Goal: Task Accomplishment & Management: Manage account settings

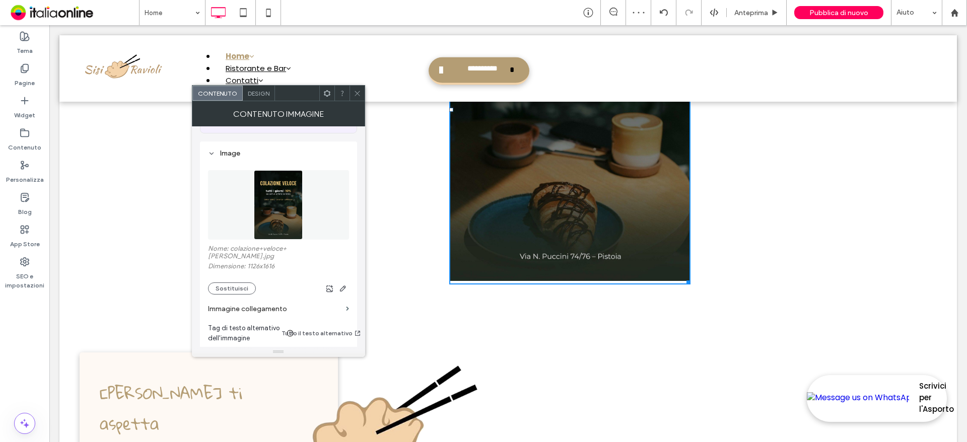
click at [361, 86] on span at bounding box center [357, 93] width 8 height 15
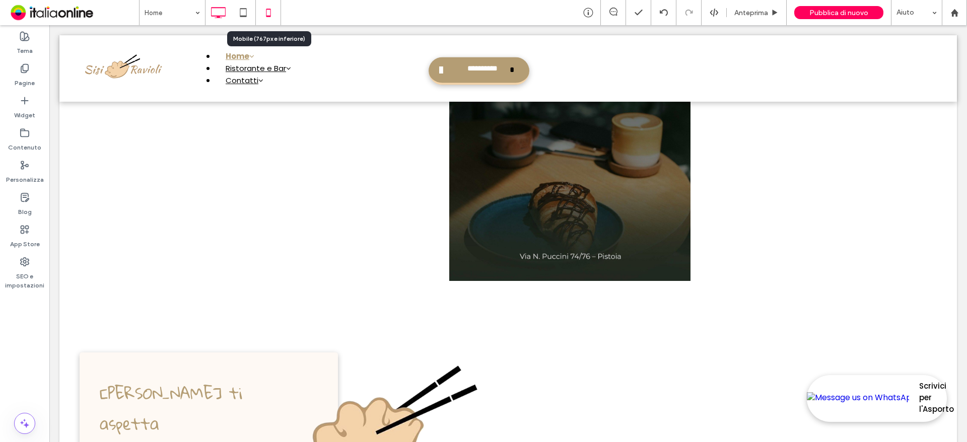
click at [265, 6] on icon at bounding box center [268, 13] width 20 height 20
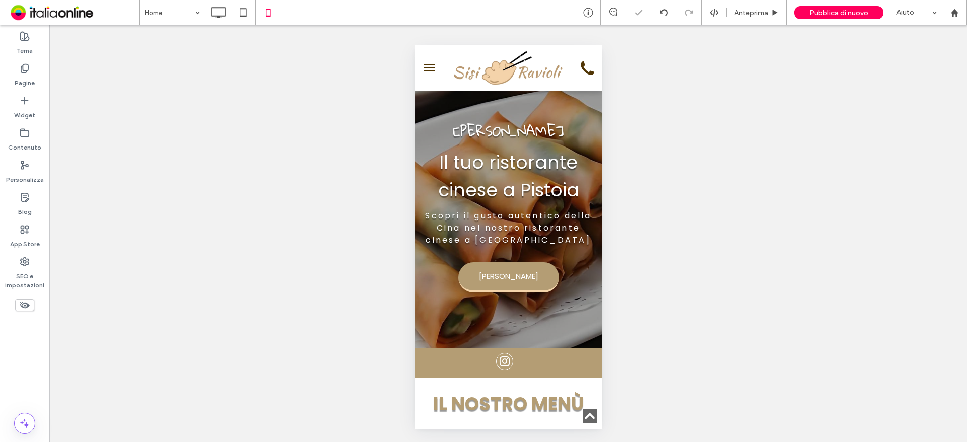
scroll to position [705, 0]
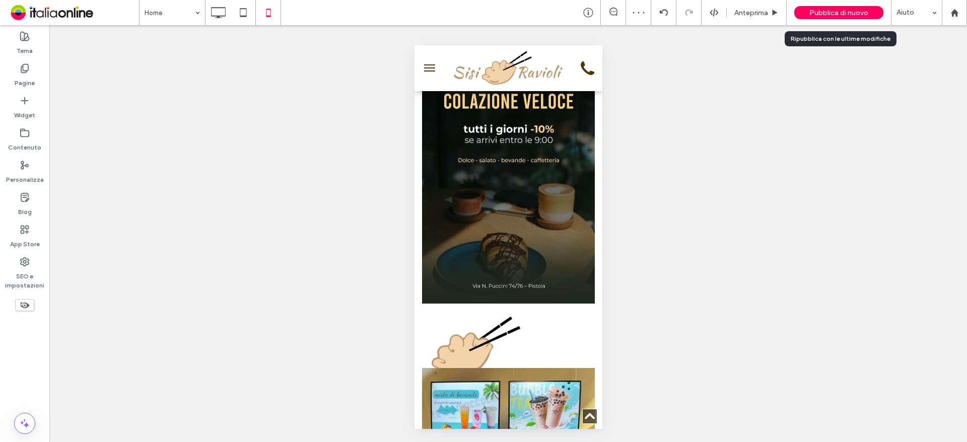
click at [842, 9] on span "Pubblica di nuovo" at bounding box center [838, 13] width 59 height 9
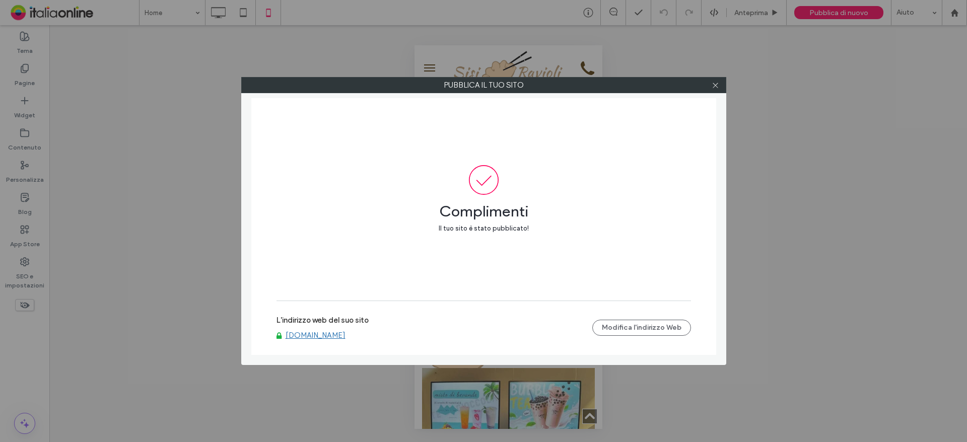
drag, startPoint x: 720, startPoint y: 82, endPoint x: 739, endPoint y: 85, distance: 19.9
click at [720, 82] on div at bounding box center [715, 85] width 15 height 15
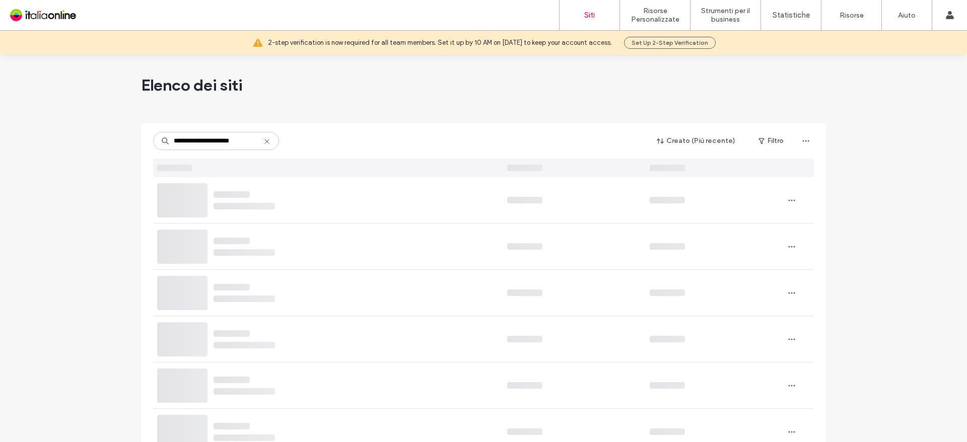
type input "**********"
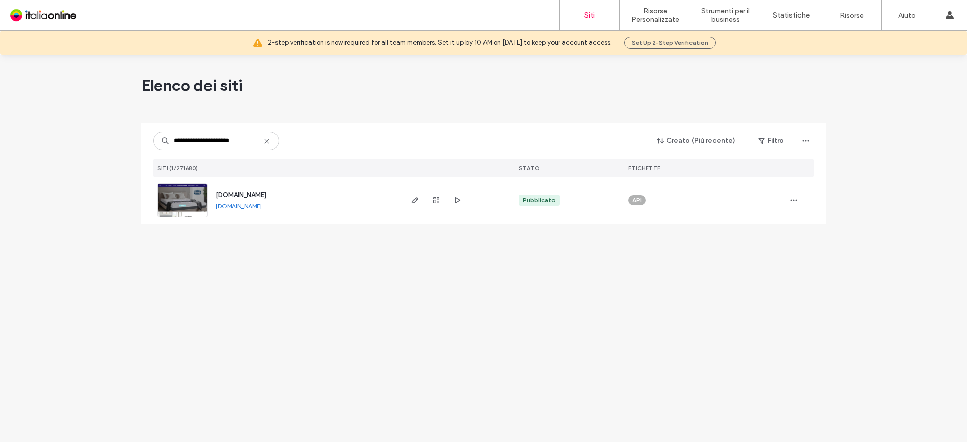
click at [255, 196] on span "www.brancacciorelax.it" at bounding box center [241, 195] width 51 height 8
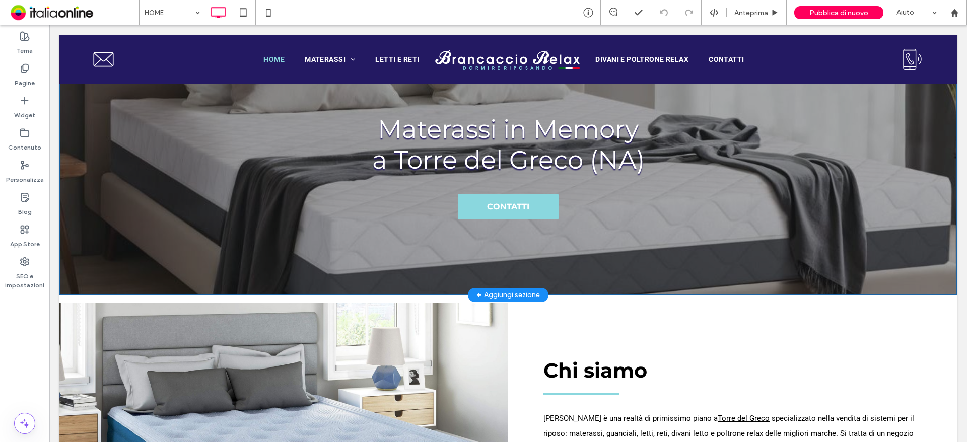
scroll to position [50, 0]
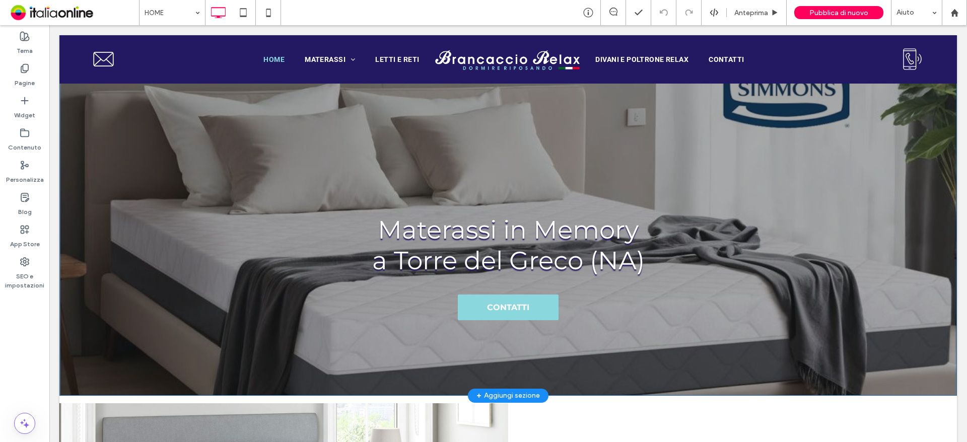
click at [128, 248] on header "Materassi in Memory a Torre del Greco (NA) CONTATTI Click To Paste Riga + Aggiu…" at bounding box center [507, 214] width 897 height 363
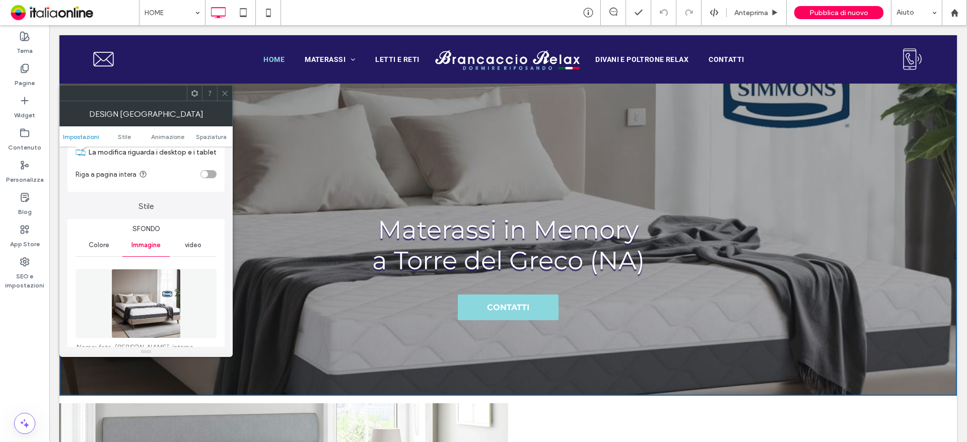
scroll to position [101, 0]
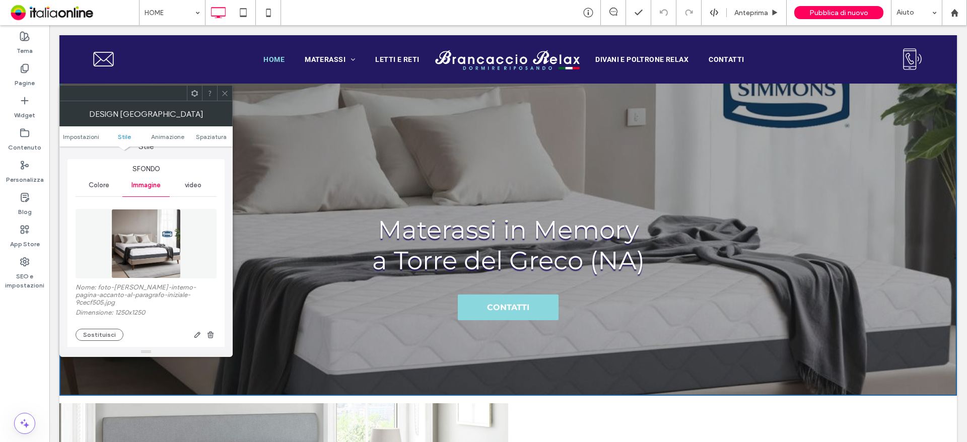
drag, startPoint x: 88, startPoint y: 332, endPoint x: 157, endPoint y: 344, distance: 69.6
click at [88, 332] on button "Sostituisci" at bounding box center [100, 335] width 48 height 12
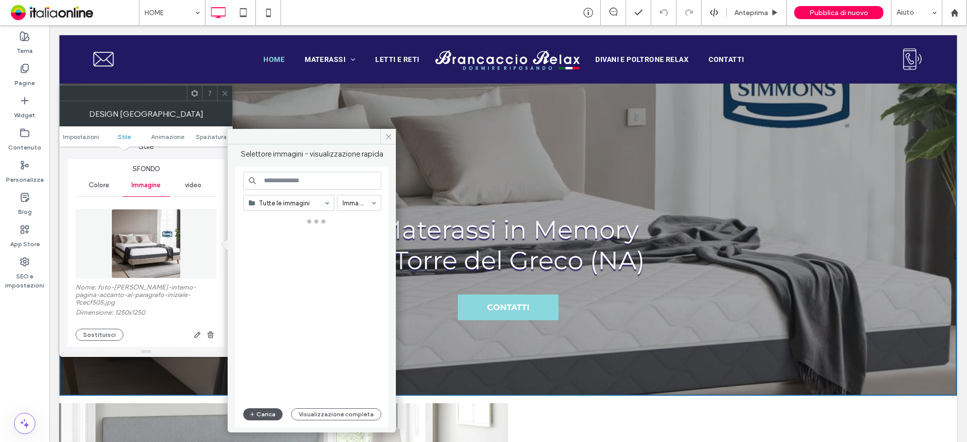
click at [267, 415] on button "Carica" at bounding box center [262, 414] width 39 height 12
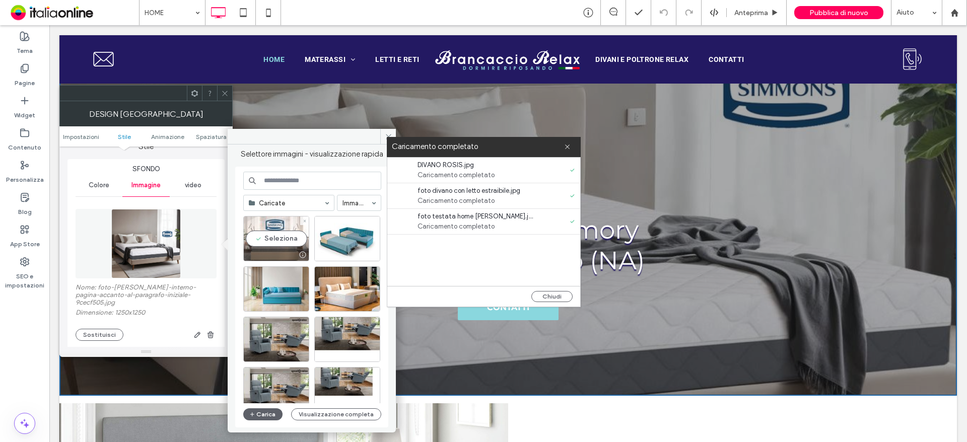
click at [279, 240] on div "Seleziona" at bounding box center [276, 238] width 66 height 45
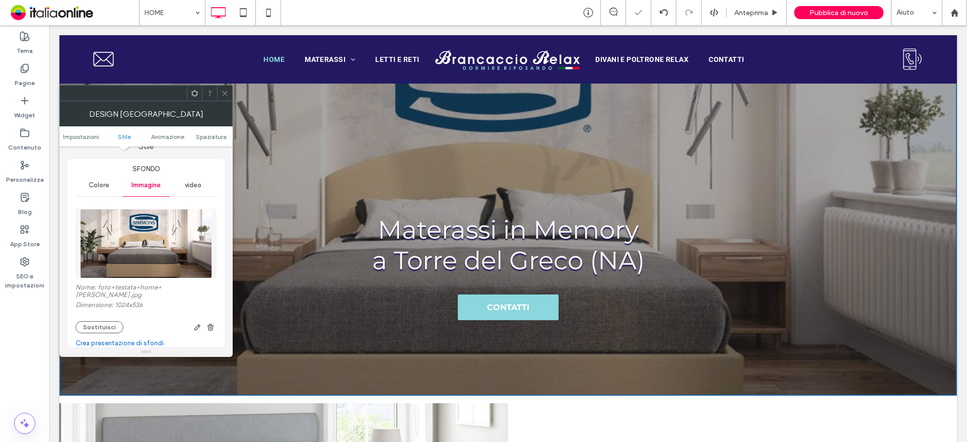
click at [223, 95] on icon at bounding box center [225, 94] width 8 height 8
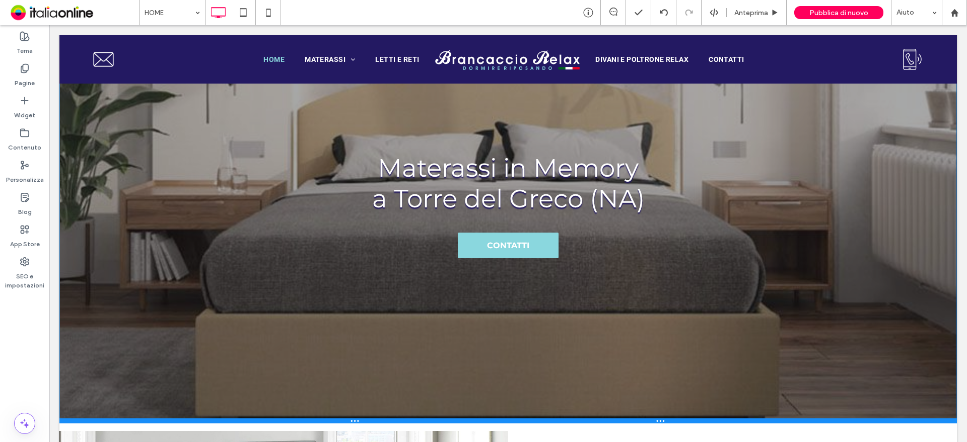
scroll to position [272, 0]
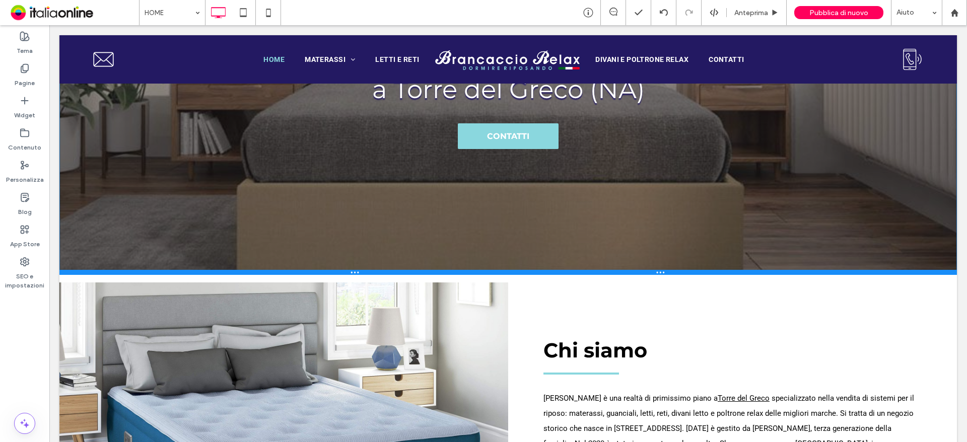
drag, startPoint x: 743, startPoint y: 395, endPoint x: 746, endPoint y: 274, distance: 120.9
click at [746, 274] on div at bounding box center [507, 272] width 897 height 5
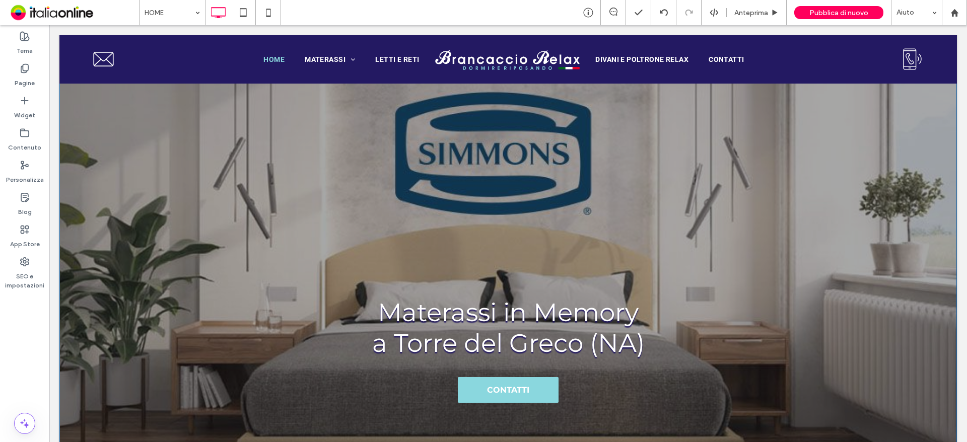
scroll to position [0, 0]
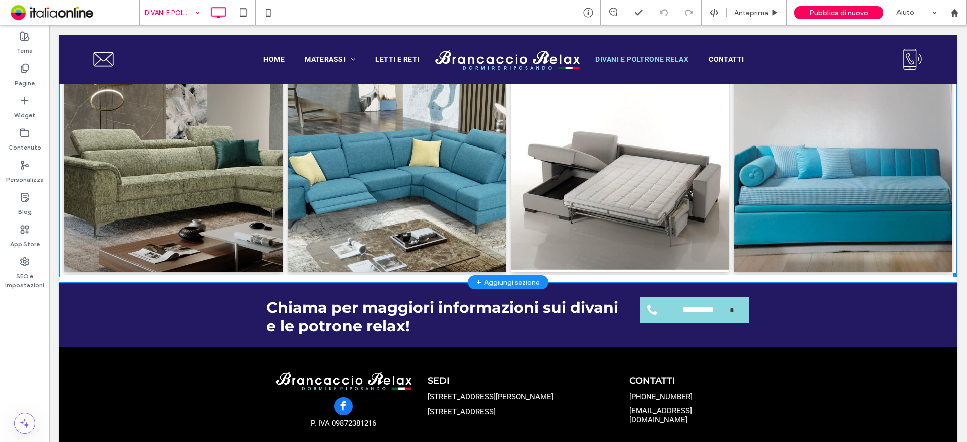
scroll to position [1591, 0]
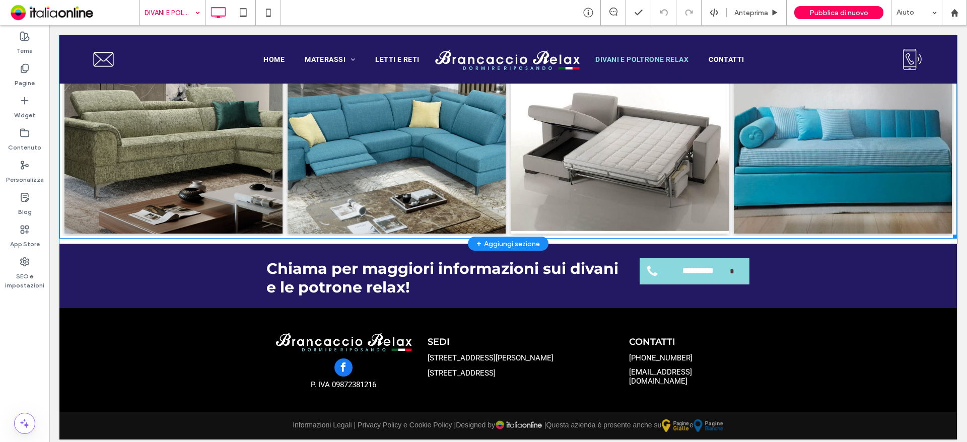
click at [816, 163] on link at bounding box center [843, 125] width 218 height 218
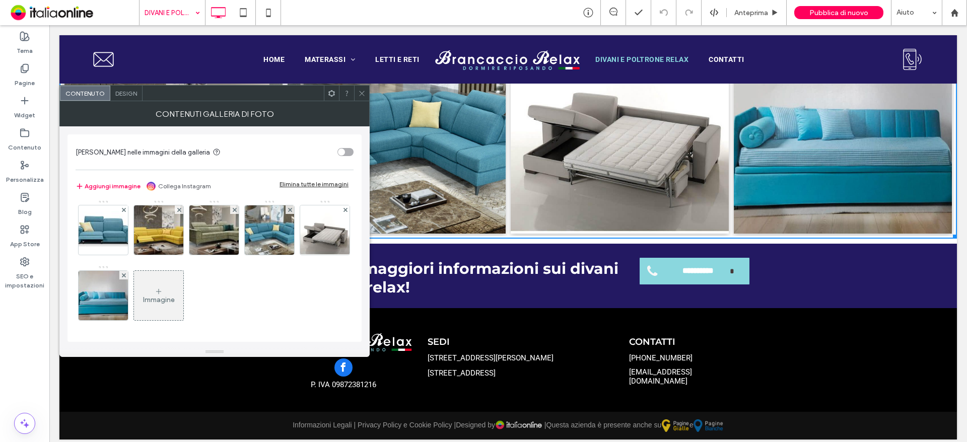
scroll to position [199, 0]
click at [132, 271] on img at bounding box center [103, 295] width 57 height 49
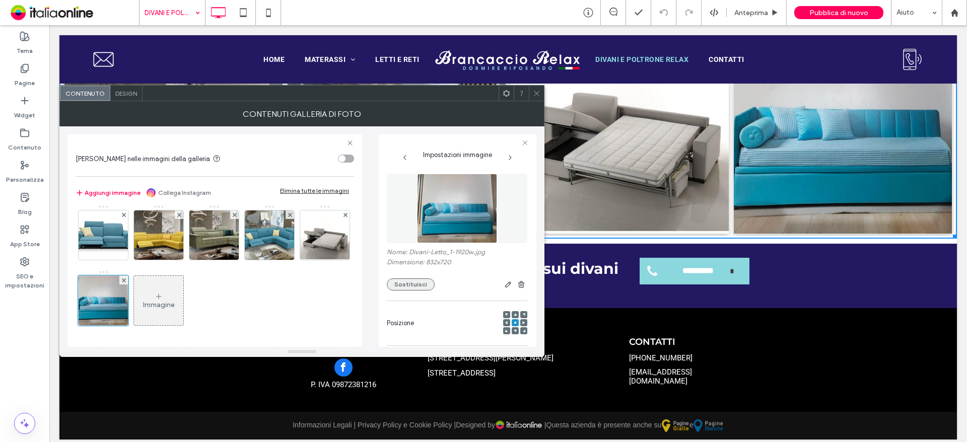
click at [411, 280] on button "Sostituisci" at bounding box center [411, 284] width 48 height 12
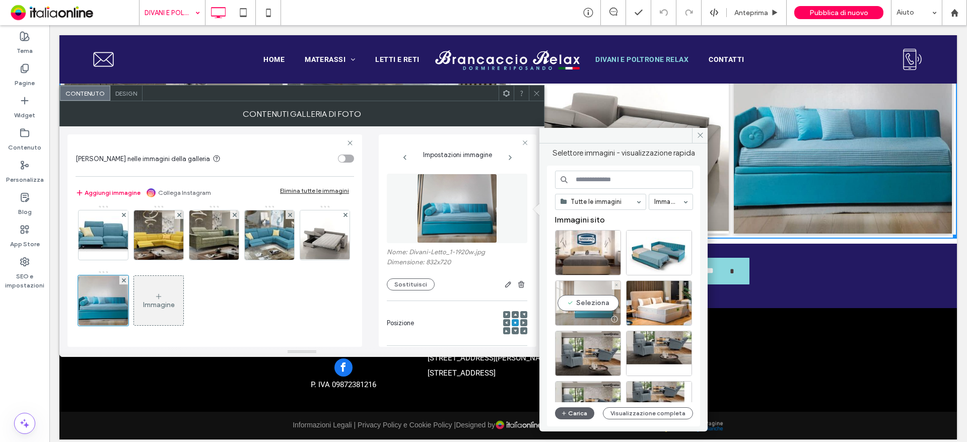
click at [588, 303] on div "Seleziona" at bounding box center [588, 302] width 66 height 45
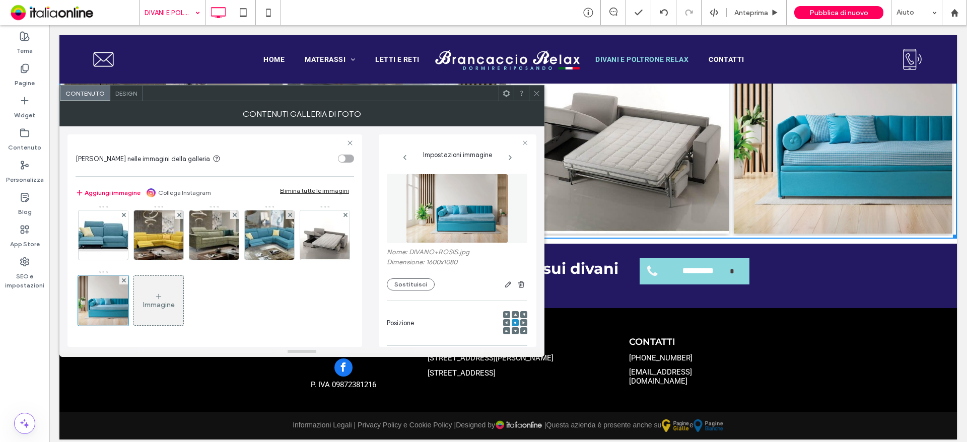
click at [514, 323] on div at bounding box center [515, 323] width 24 height 24
click at [520, 323] on div at bounding box center [523, 322] width 7 height 7
click at [520, 321] on div at bounding box center [523, 322] width 7 height 7
click at [522, 324] on use at bounding box center [523, 322] width 3 height 3
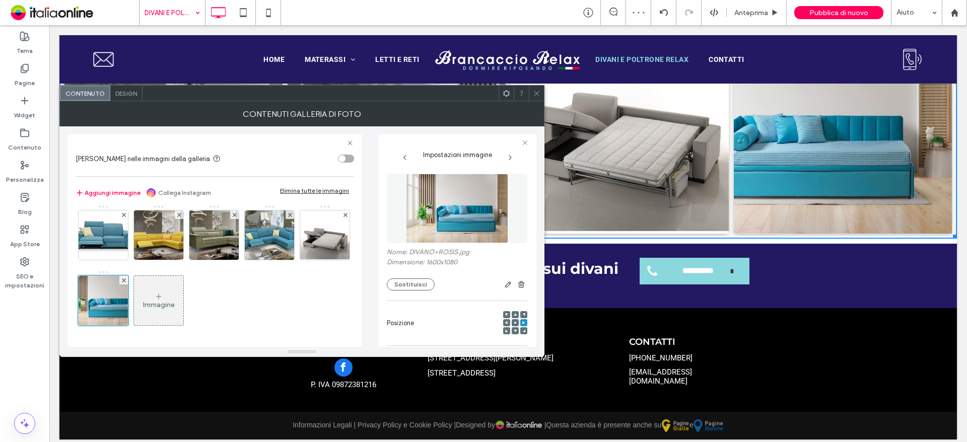
click at [512, 322] on div at bounding box center [515, 322] width 7 height 7
click at [514, 322] on icon at bounding box center [515, 322] width 3 height 3
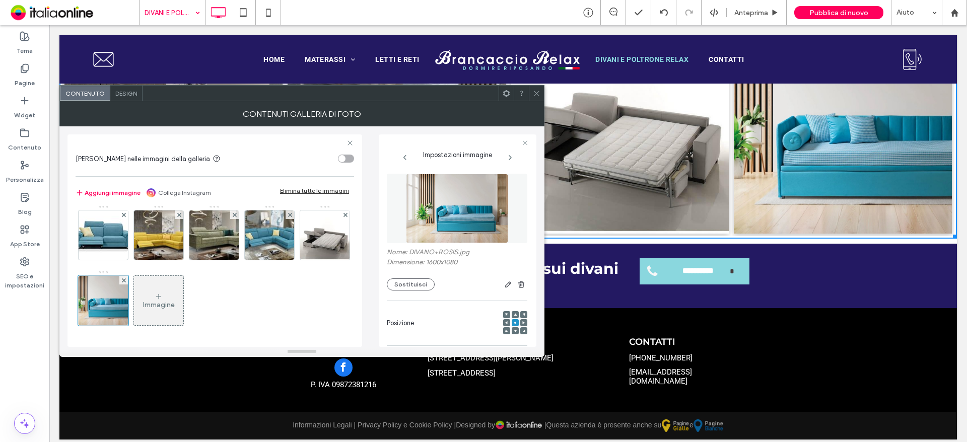
click at [538, 98] on span at bounding box center [537, 93] width 8 height 15
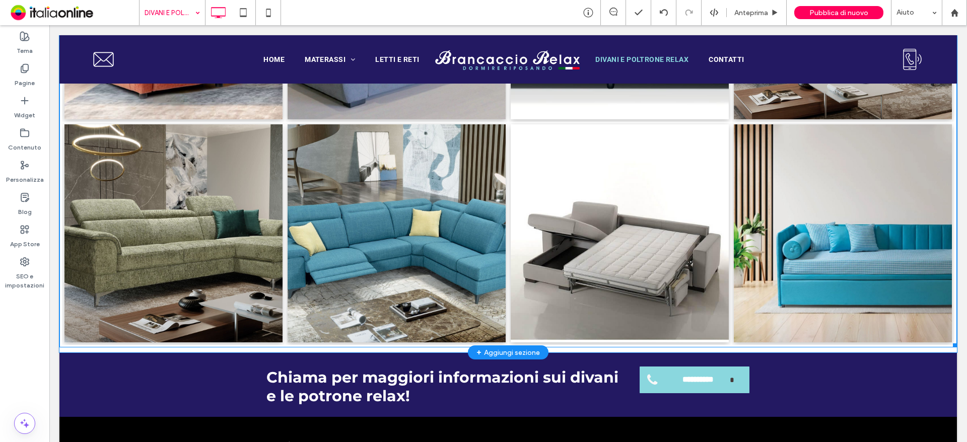
scroll to position [1491, 0]
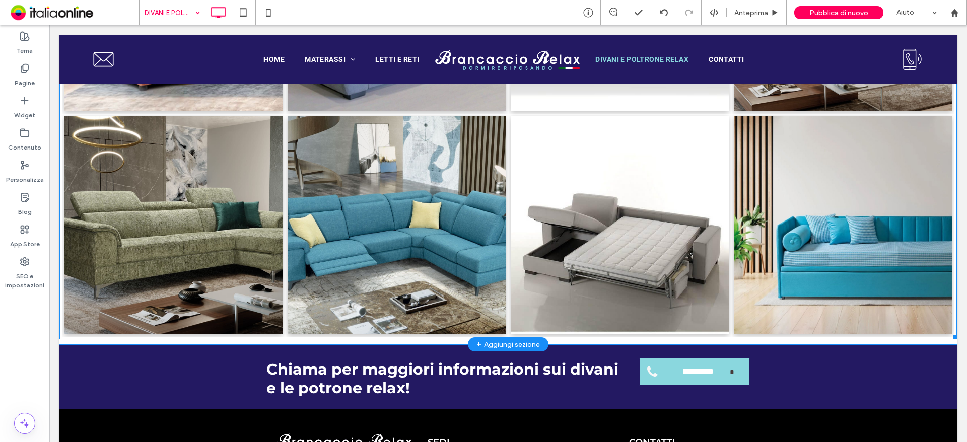
click at [807, 235] on link at bounding box center [843, 225] width 218 height 218
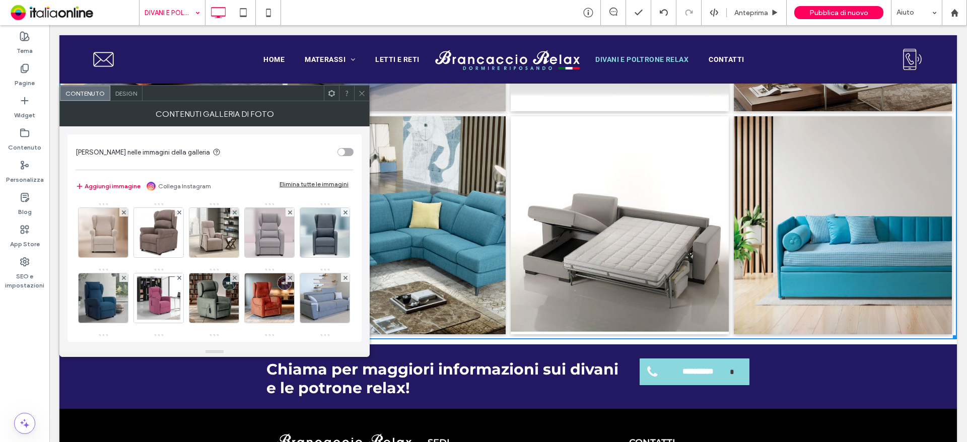
click at [111, 185] on button "Aggiungi immagine" at bounding box center [108, 186] width 65 height 12
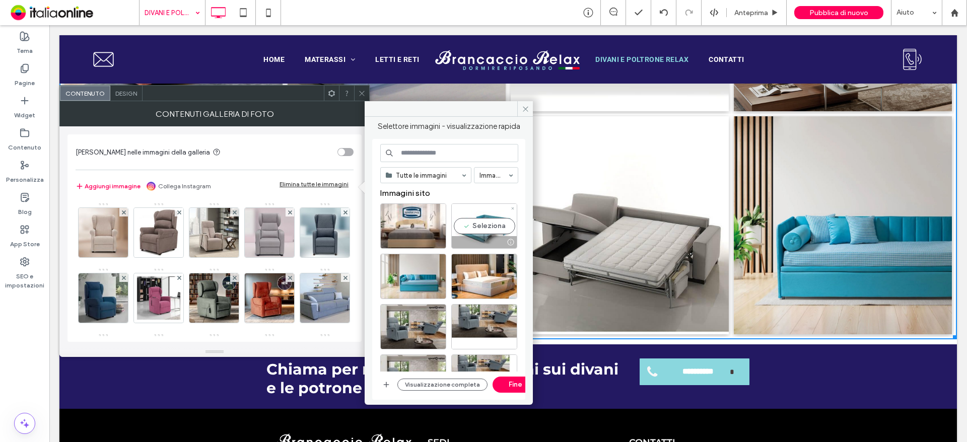
click at [481, 224] on div "Seleziona" at bounding box center [484, 225] width 66 height 45
click at [500, 383] on button "Fine" at bounding box center [514, 385] width 45 height 16
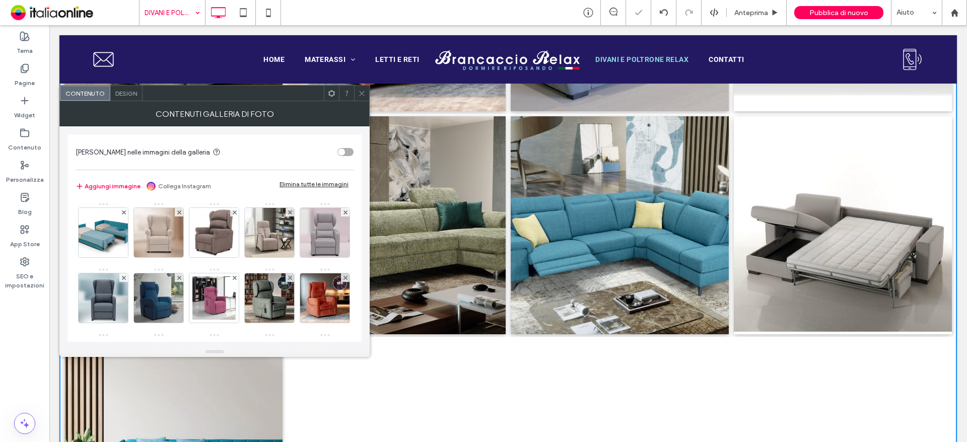
scroll to position [1712, 0]
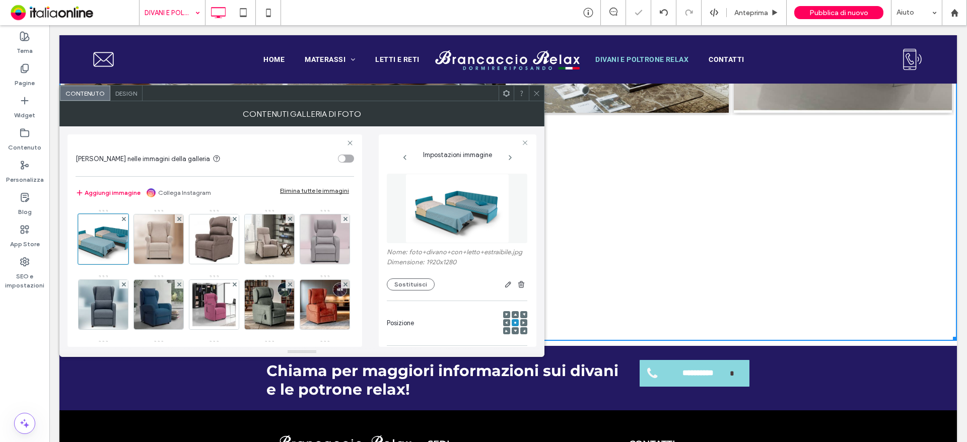
click at [537, 90] on icon at bounding box center [537, 94] width 8 height 8
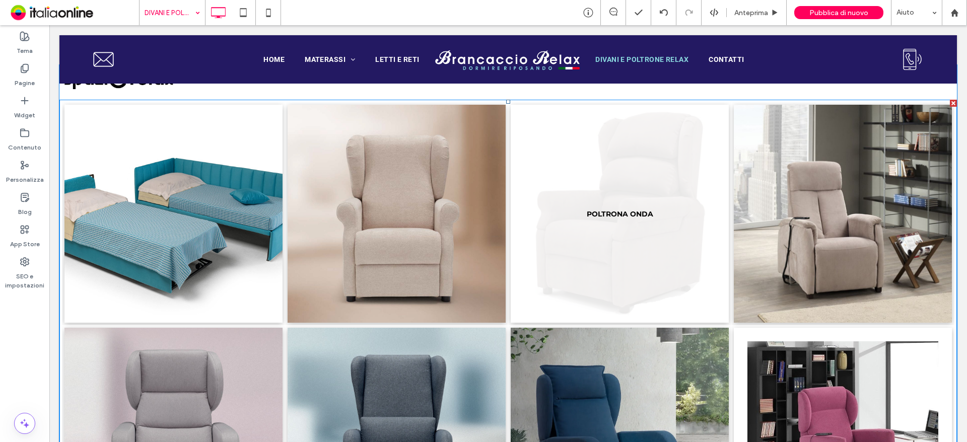
scroll to position [705, 0]
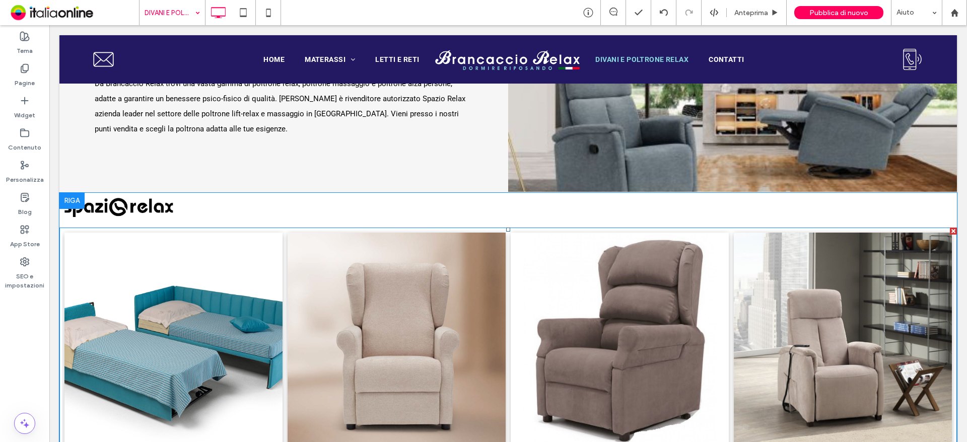
click at [180, 304] on link at bounding box center [173, 342] width 218 height 218
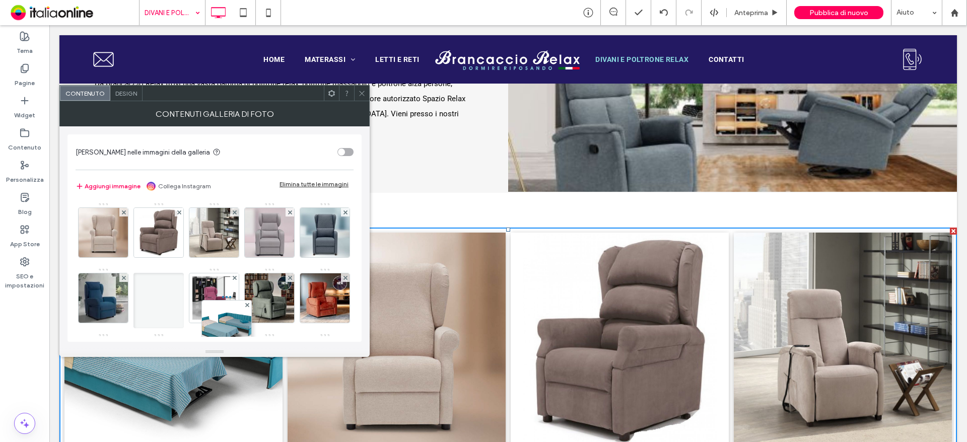
drag, startPoint x: 109, startPoint y: 229, endPoint x: 232, endPoint y: 316, distance: 150.9
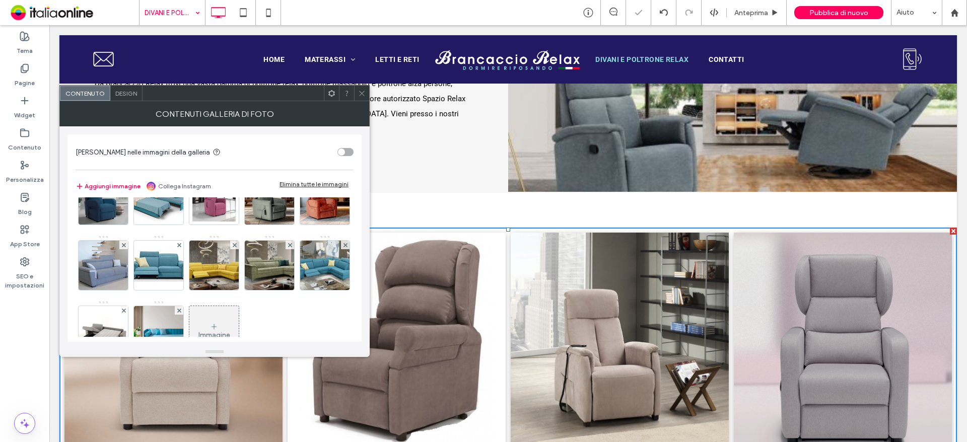
scroll to position [101, 0]
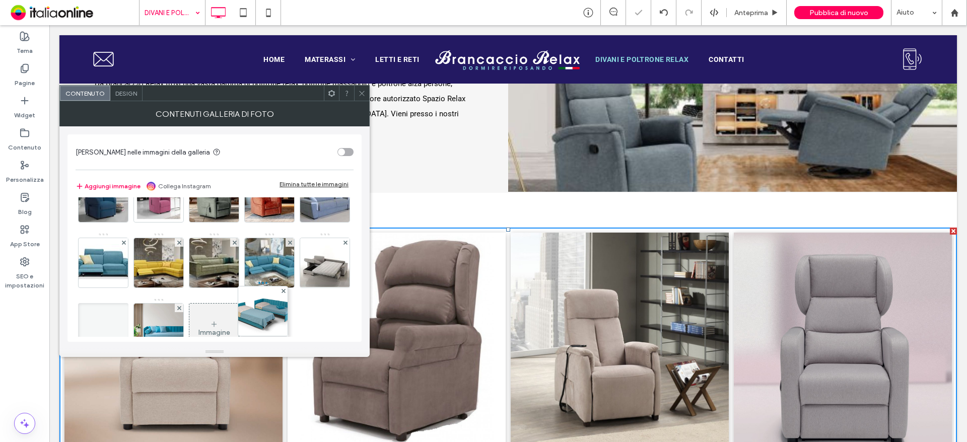
drag, startPoint x: 215, startPoint y: 205, endPoint x: 261, endPoint y: 324, distance: 127.1
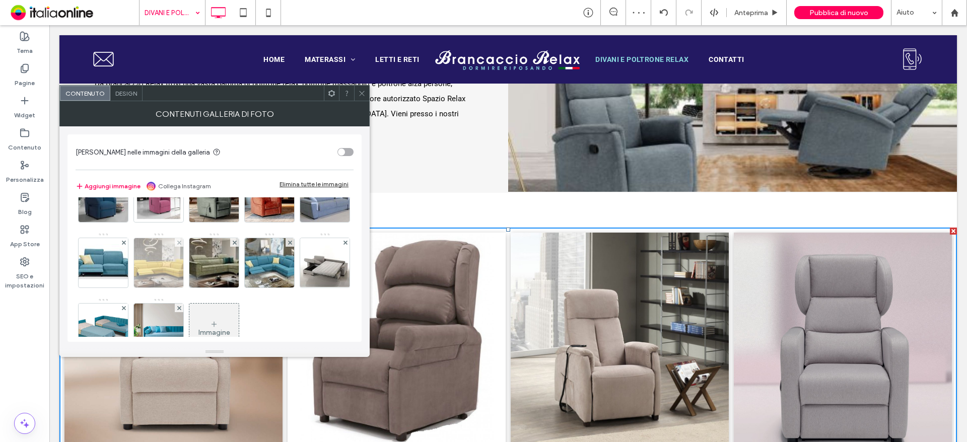
scroll to position [199, 0]
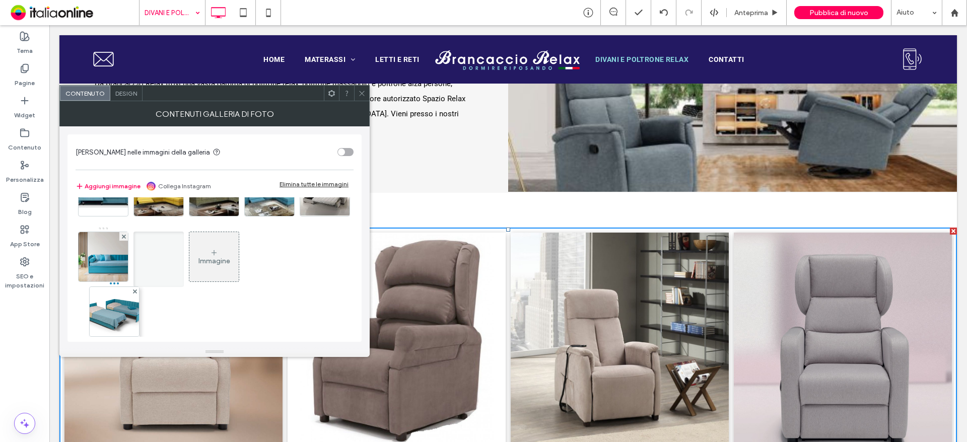
drag, startPoint x: 260, startPoint y: 244, endPoint x: 35, endPoint y: 331, distance: 240.9
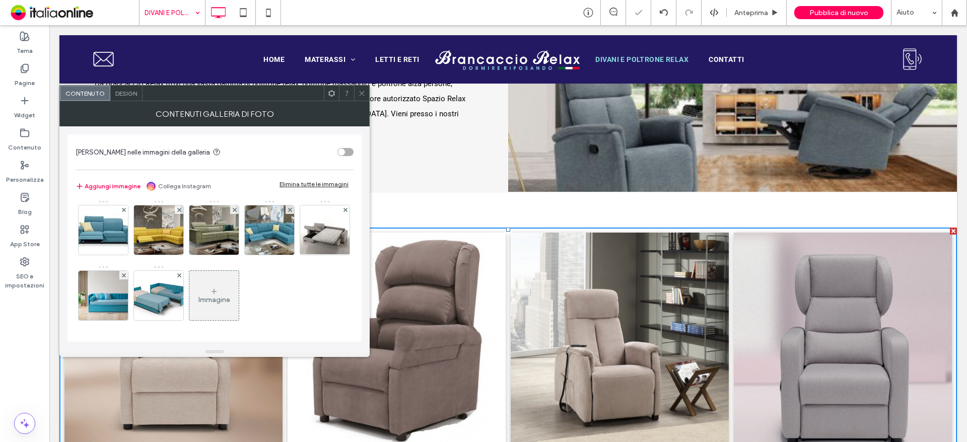
click at [128, 96] on span "Design" at bounding box center [126, 94] width 22 height 8
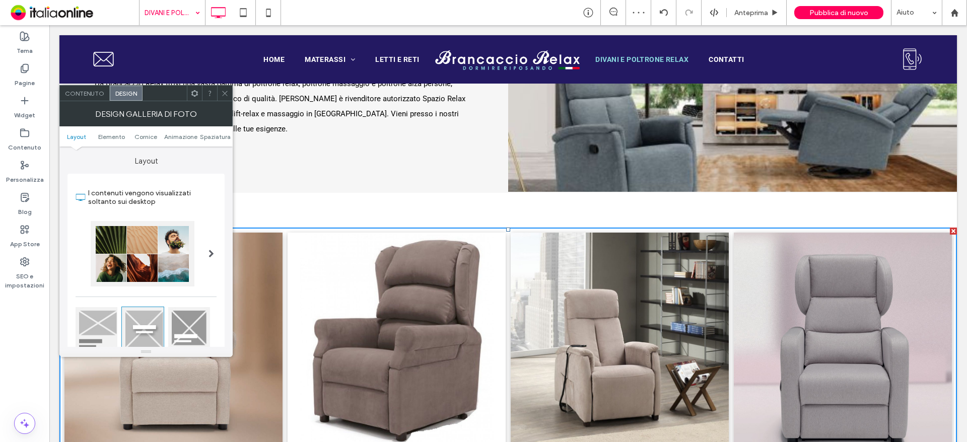
click at [79, 99] on div "Contenuto" at bounding box center [85, 93] width 50 height 15
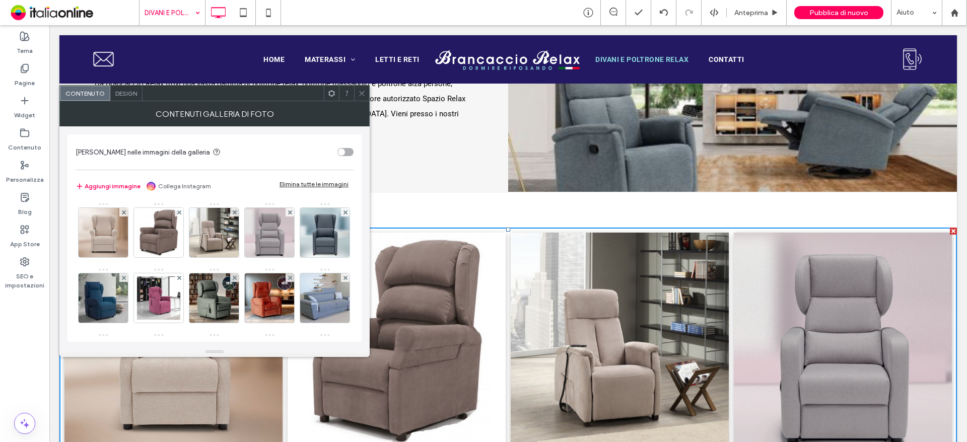
click at [132, 88] on div "Design" at bounding box center [126, 93] width 32 height 15
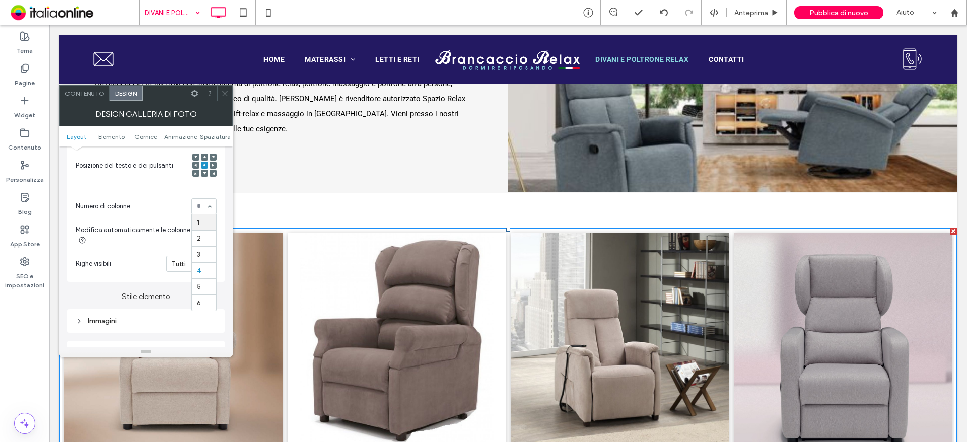
scroll to position [252, 0]
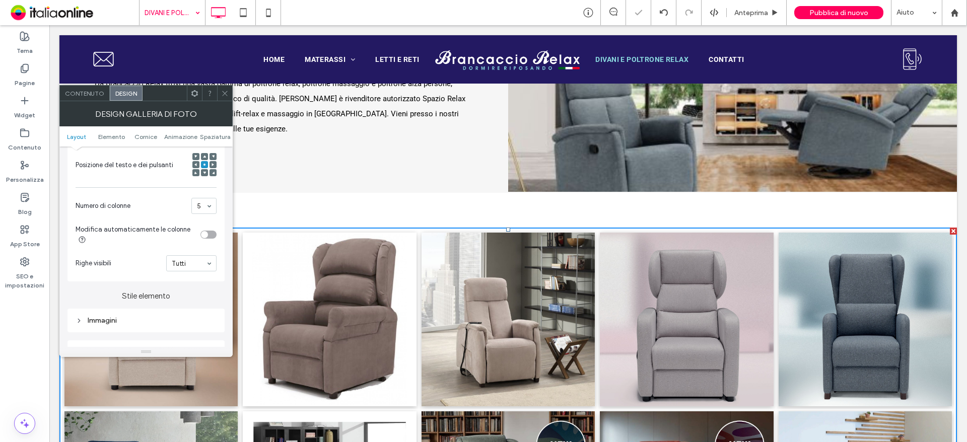
click at [224, 98] on span at bounding box center [225, 93] width 8 height 15
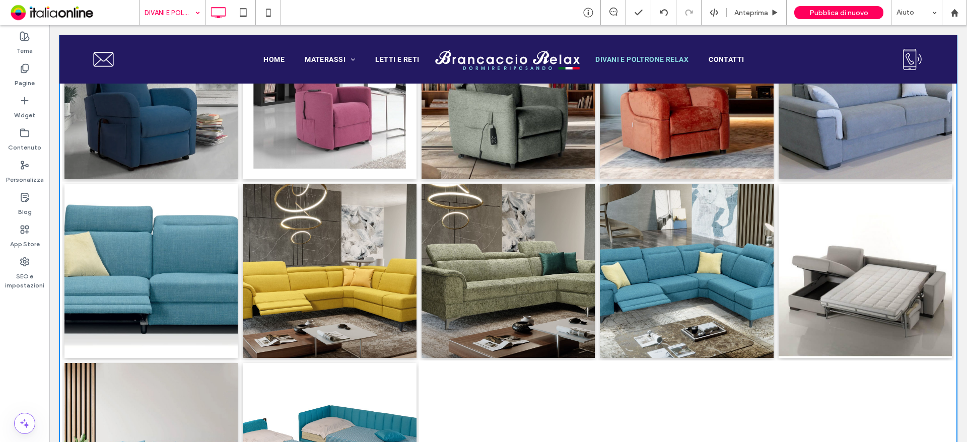
scroll to position [1209, 0]
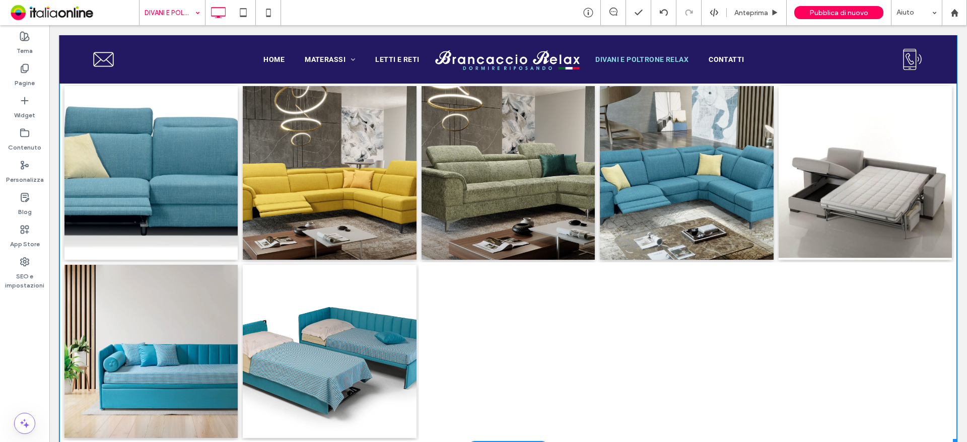
click at [282, 337] on link at bounding box center [329, 351] width 173 height 173
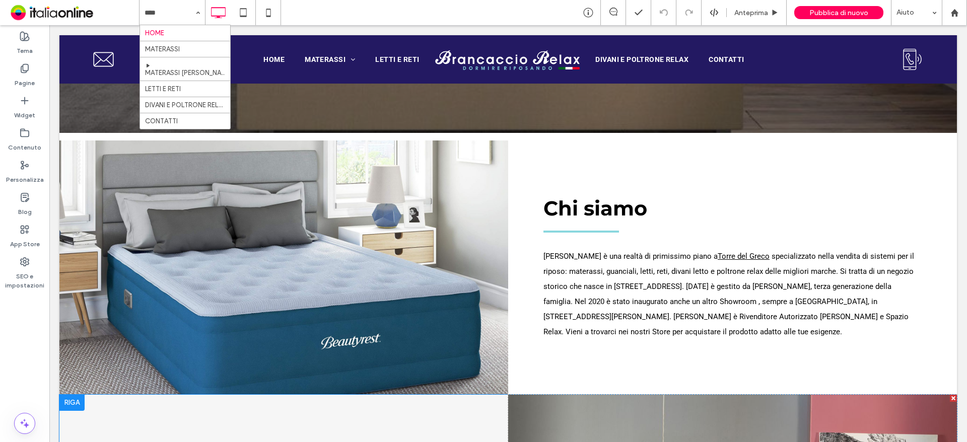
scroll to position [403, 0]
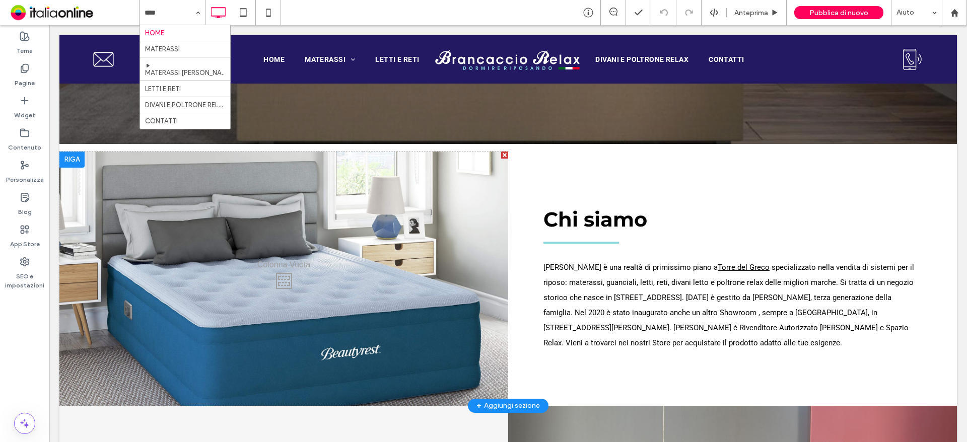
click at [256, 261] on div "Click To Paste" at bounding box center [283, 279] width 449 height 254
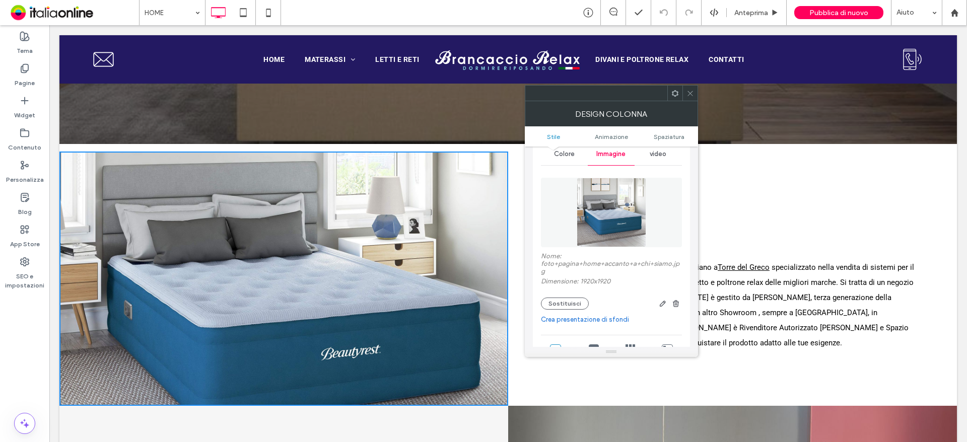
scroll to position [101, 0]
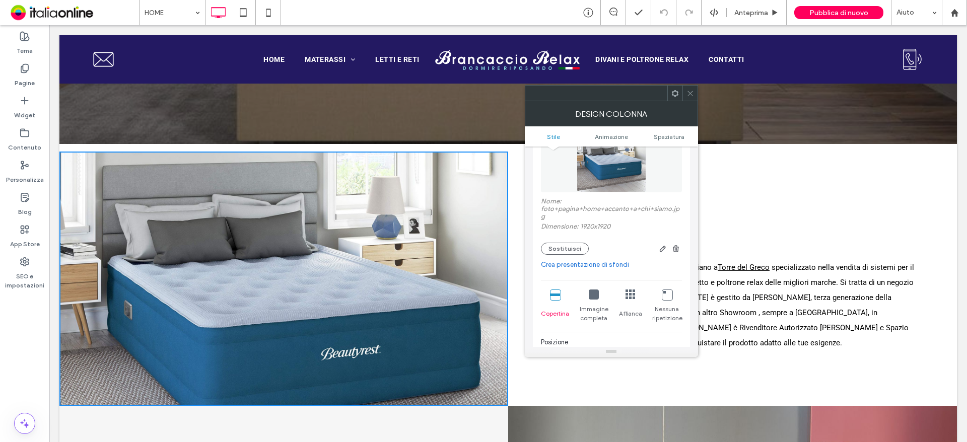
click at [570, 242] on div "Nome: foto+pagina+home+accanto+a+chi+siamo.jpg Dimensione: 1920x1920 Sostituisci" at bounding box center [611, 225] width 141 height 57
click at [568, 248] on button "Sostituisci" at bounding box center [565, 249] width 48 height 12
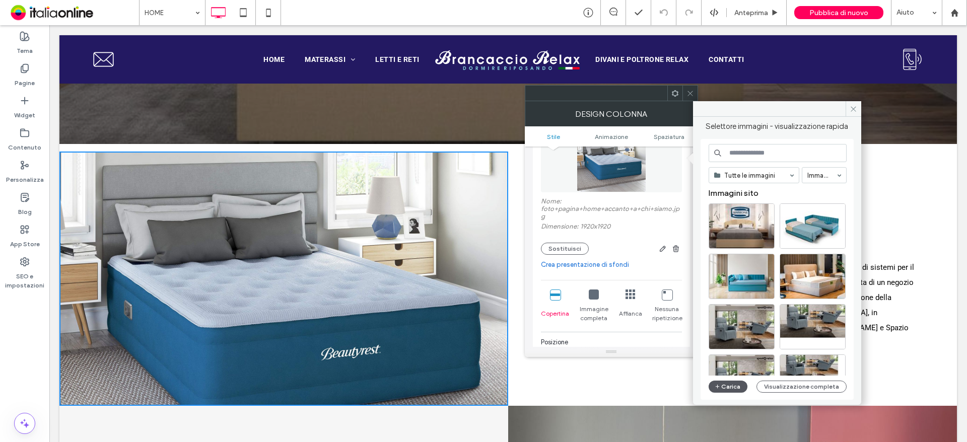
click at [729, 382] on button "Carica" at bounding box center [728, 387] width 39 height 12
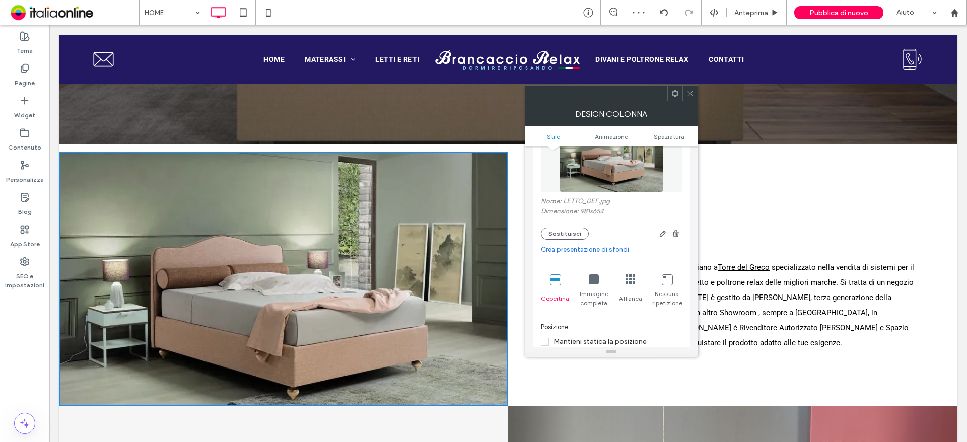
click at [687, 88] on span at bounding box center [690, 93] width 8 height 15
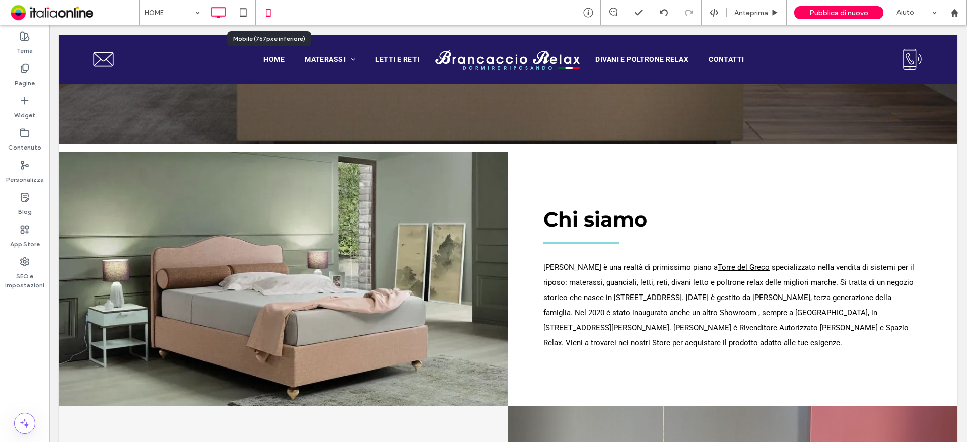
click at [261, 8] on icon at bounding box center [268, 13] width 20 height 20
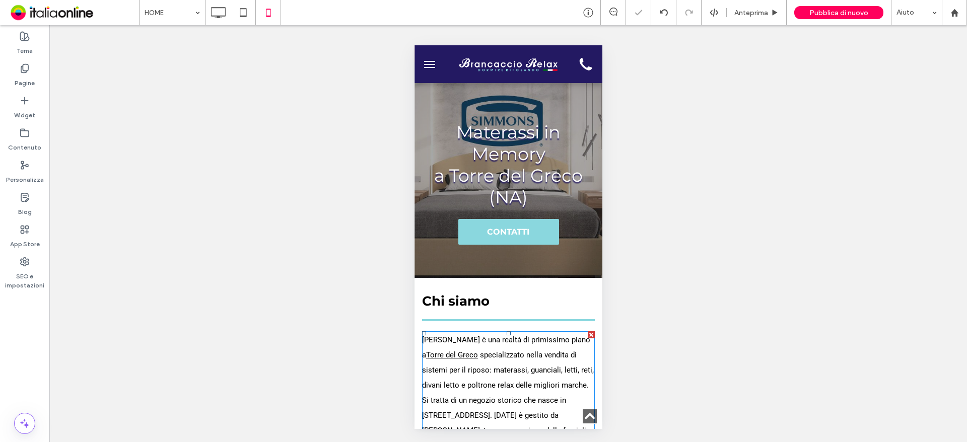
scroll to position [403, 0]
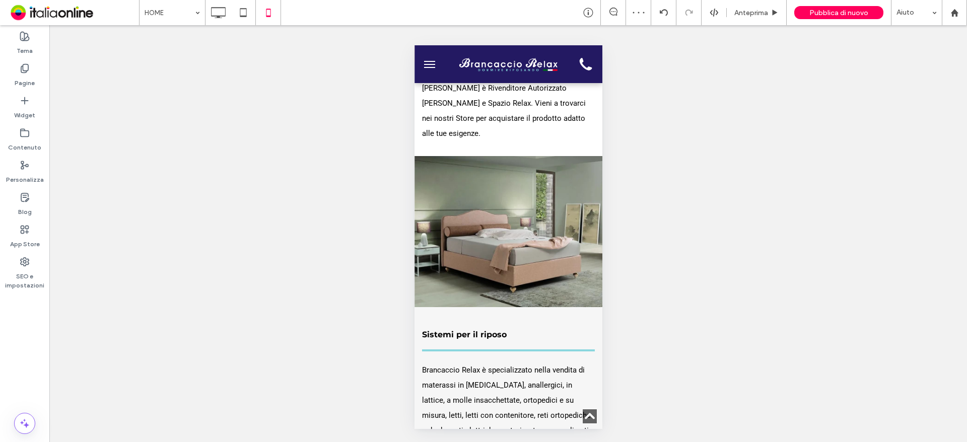
click at [431, 67] on span "menu" at bounding box center [428, 67] width 11 height 1
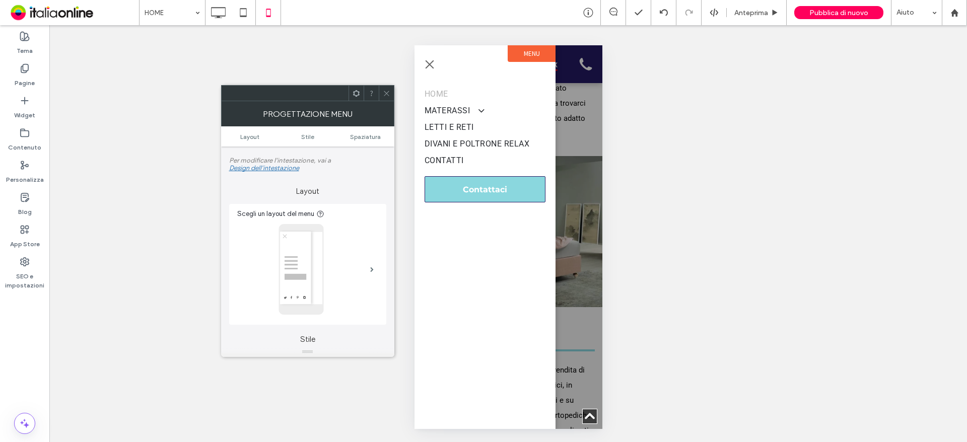
click at [427, 63] on span "menu" at bounding box center [429, 64] width 9 height 9
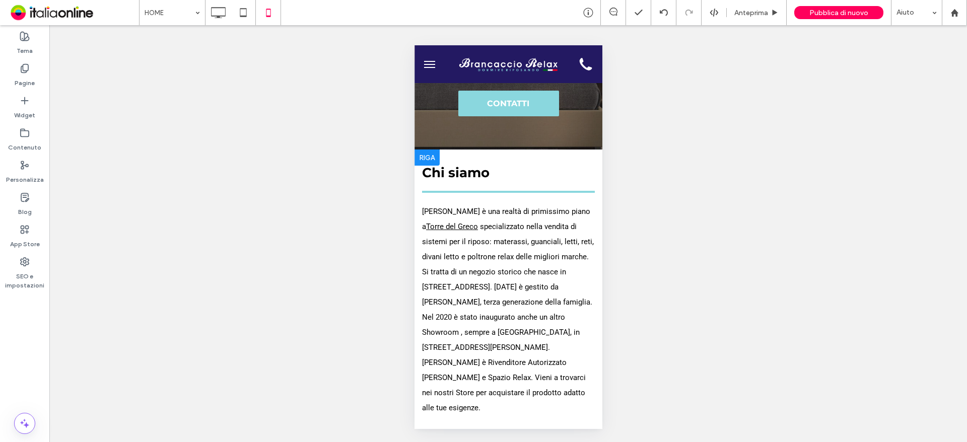
scroll to position [151, 0]
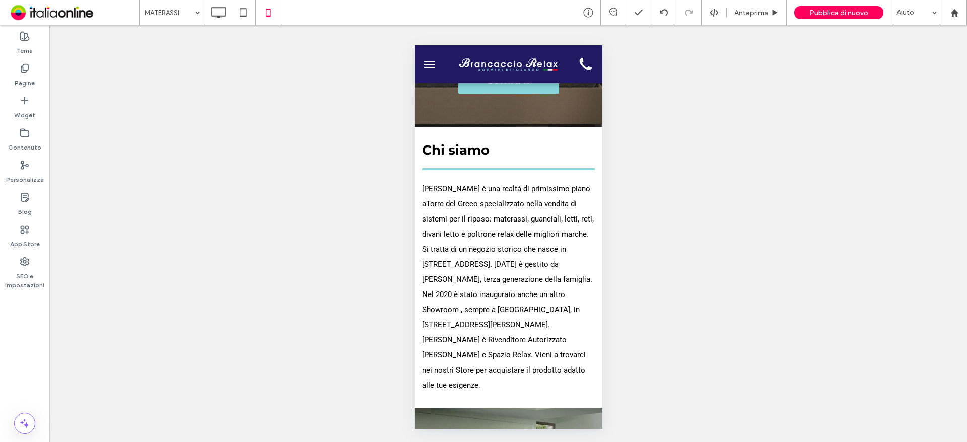
click at [181, 16] on input at bounding box center [170, 12] width 50 height 25
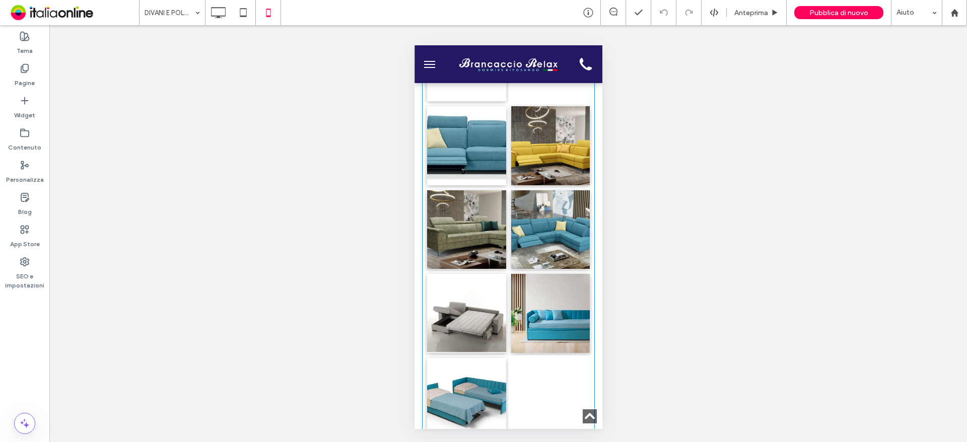
scroll to position [1561, 0]
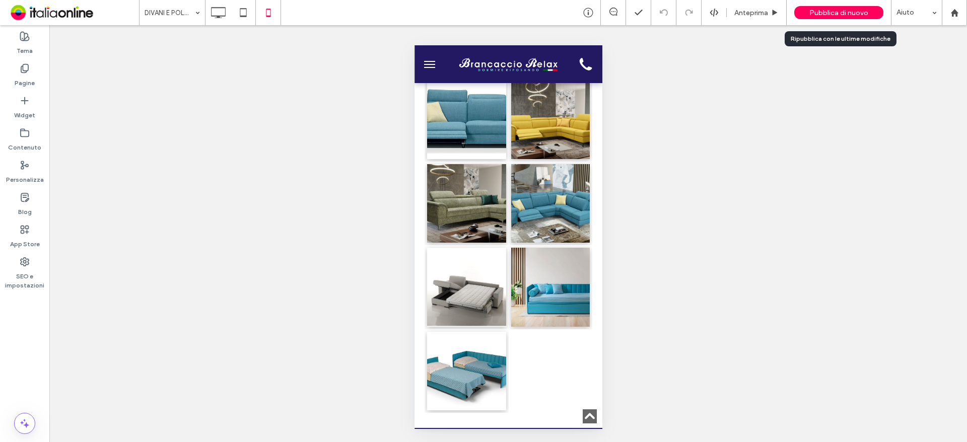
click at [825, 9] on span "Pubblica di nuovo" at bounding box center [838, 13] width 59 height 9
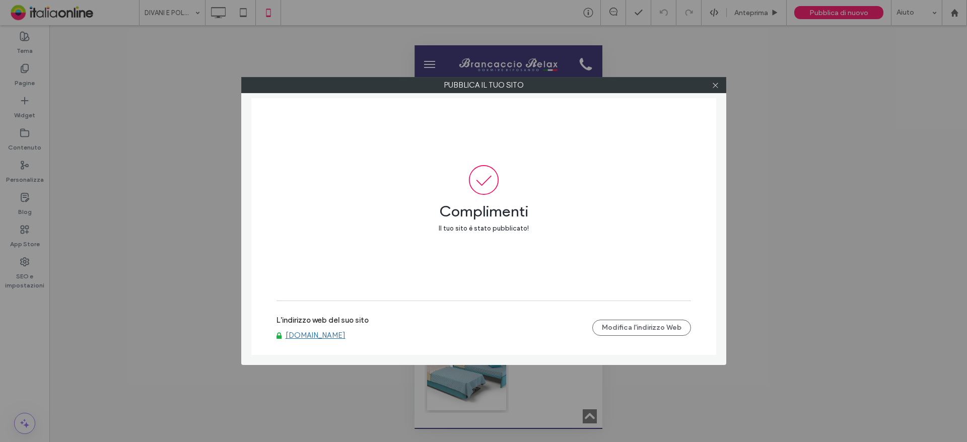
click at [719, 87] on div at bounding box center [715, 85] width 15 height 15
click at [715, 83] on icon at bounding box center [716, 86] width 8 height 8
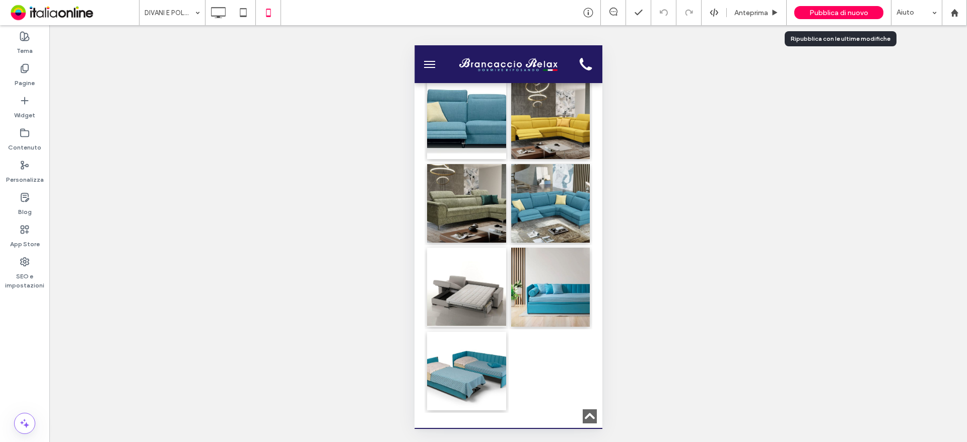
click at [832, 17] on span "Pubblica di nuovo" at bounding box center [838, 13] width 59 height 9
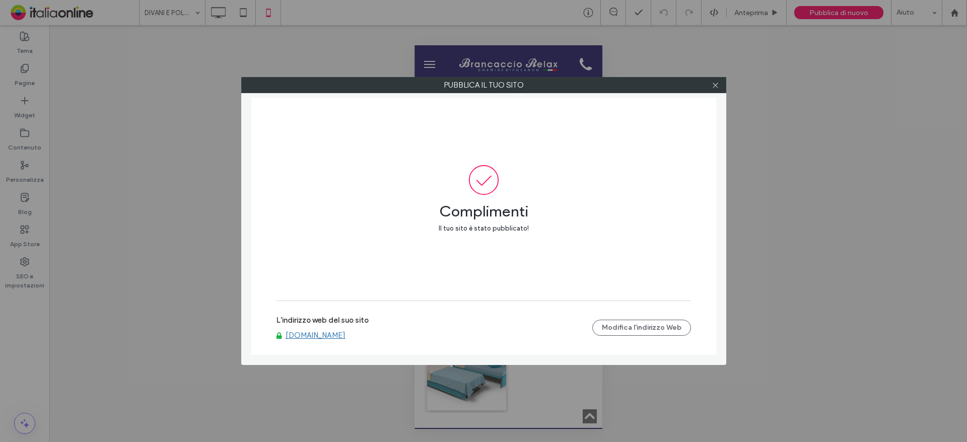
click at [720, 88] on div at bounding box center [715, 85] width 15 height 15
click at [715, 86] on use at bounding box center [715, 85] width 5 height 5
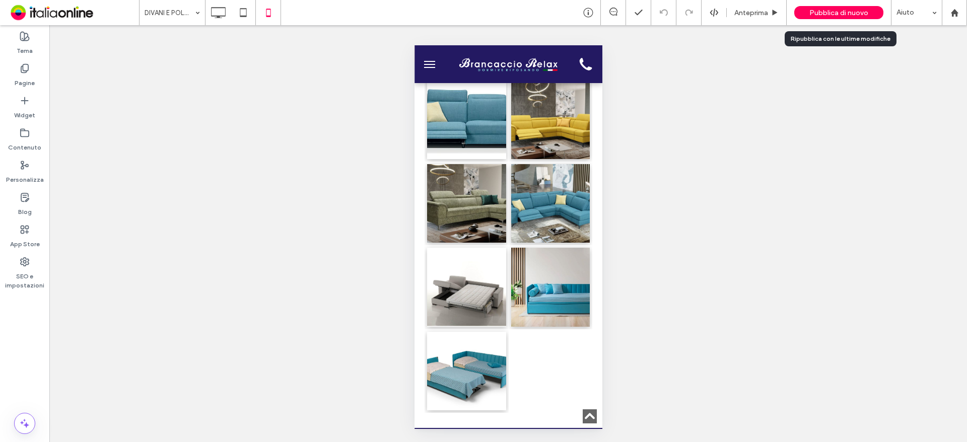
click at [841, 12] on span "Pubblica di nuovo" at bounding box center [838, 13] width 59 height 9
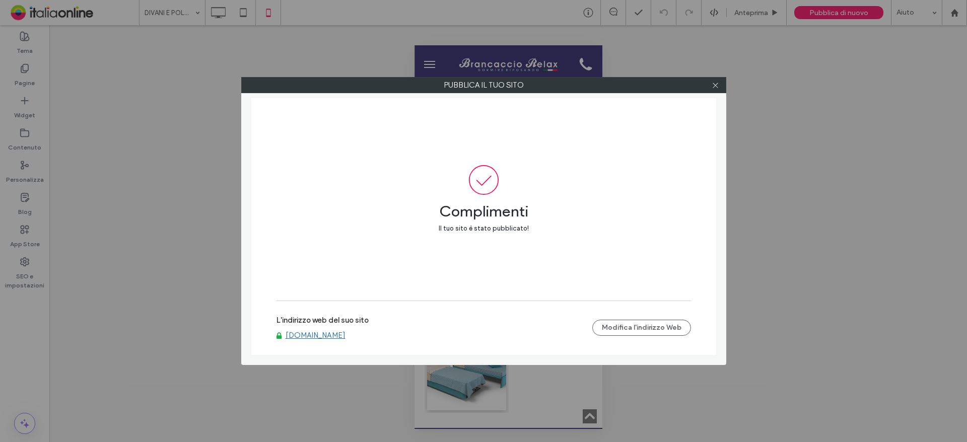
click at [721, 83] on div at bounding box center [715, 85] width 15 height 15
click at [715, 86] on icon at bounding box center [716, 86] width 8 height 8
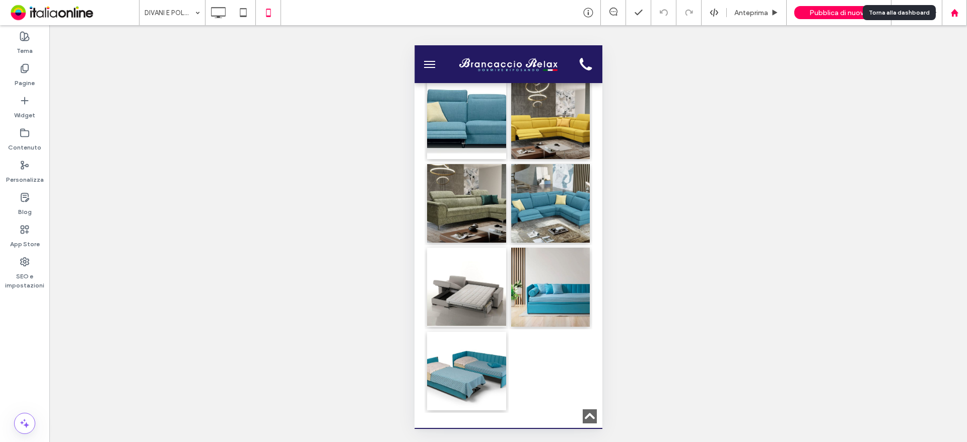
click at [951, 12] on use at bounding box center [954, 13] width 8 height 8
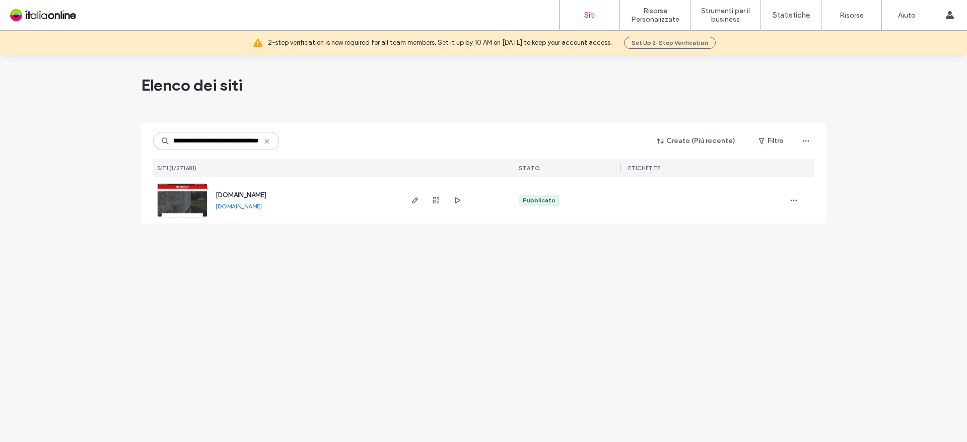
type input "**********"
click at [266, 195] on span "www.retinovaretimetalliche.com" at bounding box center [241, 195] width 51 height 8
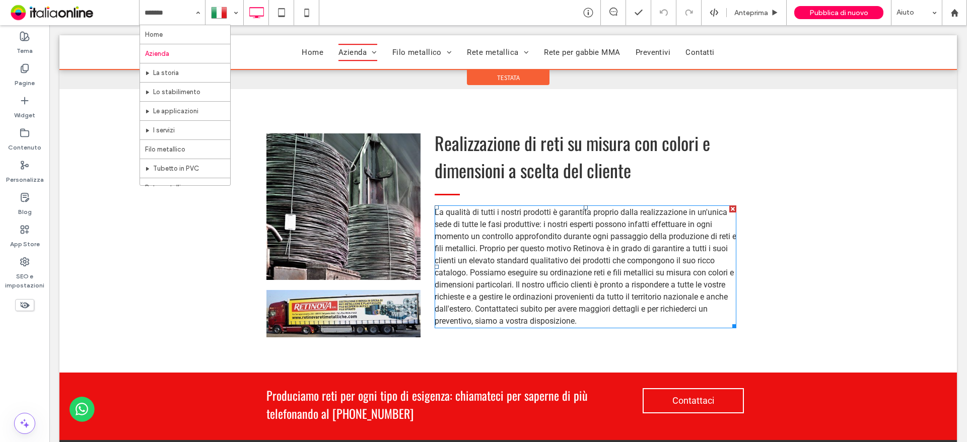
scroll to position [691, 0]
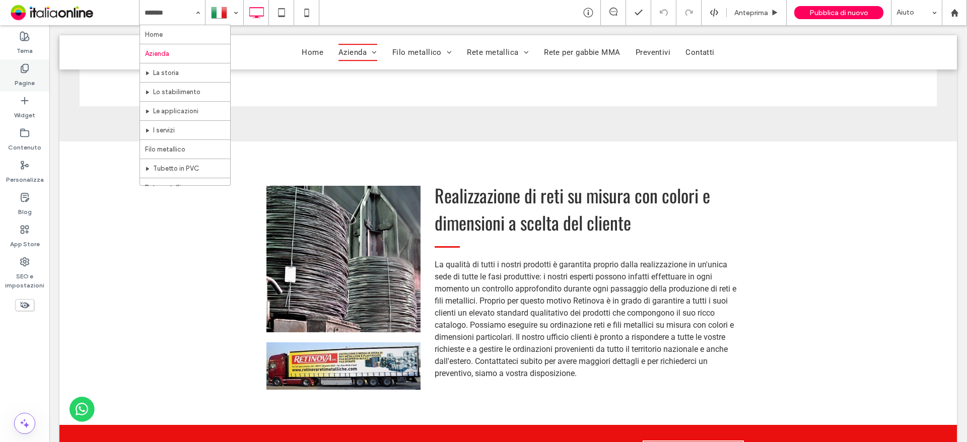
click at [27, 81] on label "Pagine" at bounding box center [25, 81] width 20 height 14
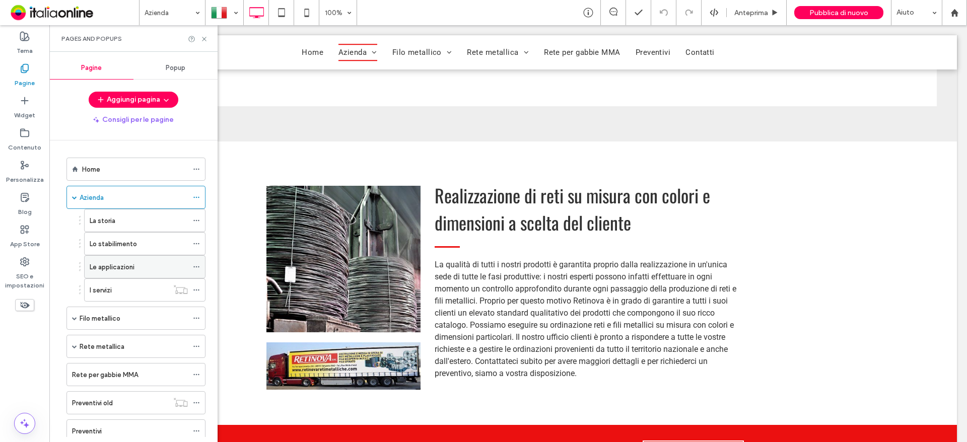
click at [124, 269] on label "Le applicazioni" at bounding box center [112, 267] width 45 height 18
click at [203, 42] on icon at bounding box center [204, 39] width 8 height 8
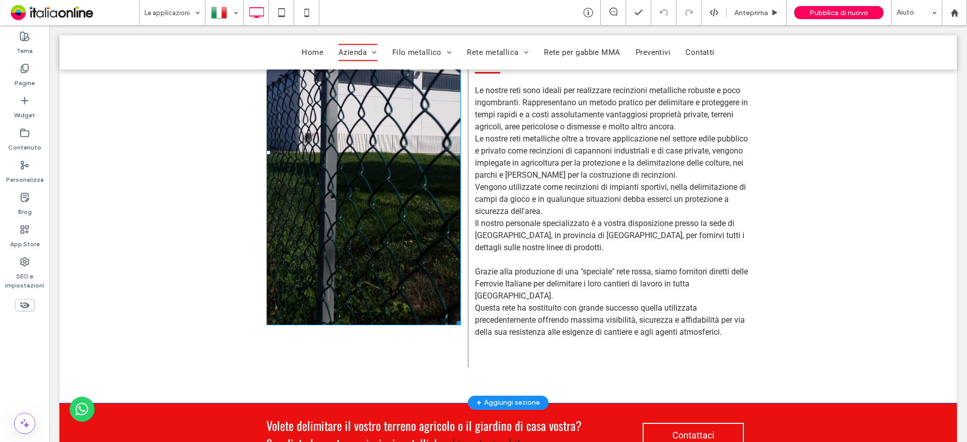
scroll to position [806, 0]
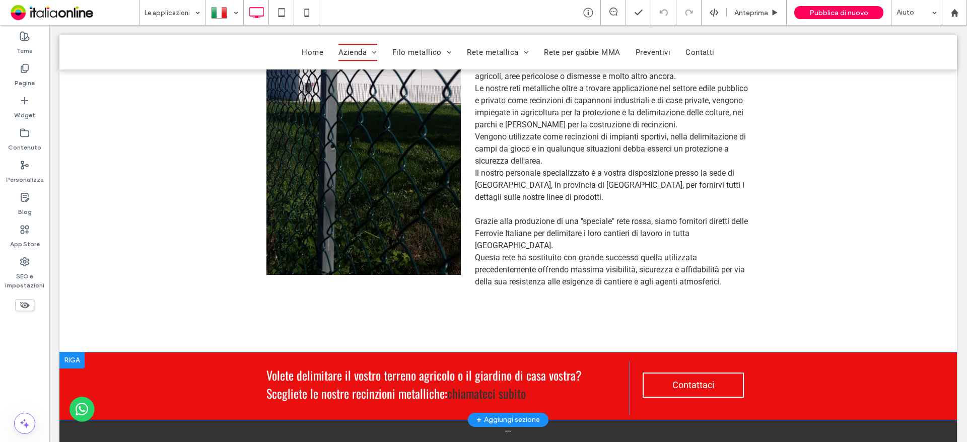
click at [70, 352] on div at bounding box center [71, 360] width 25 height 16
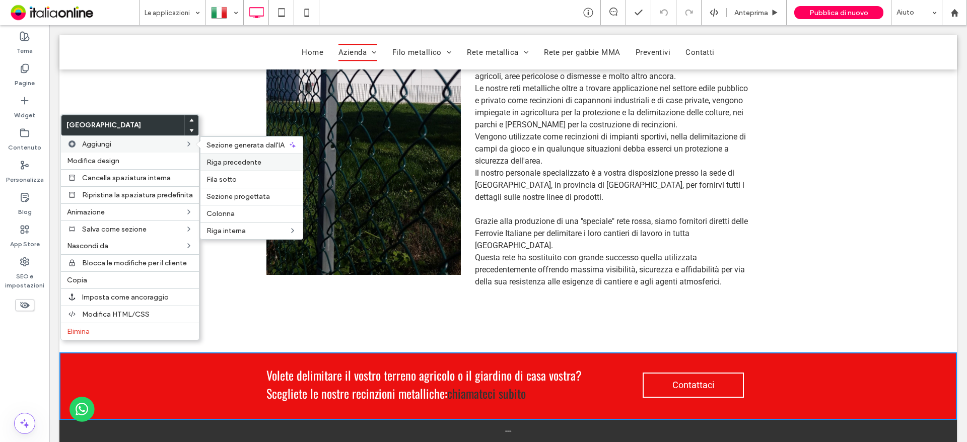
click at [229, 160] on span "Riga precedente" at bounding box center [233, 162] width 55 height 9
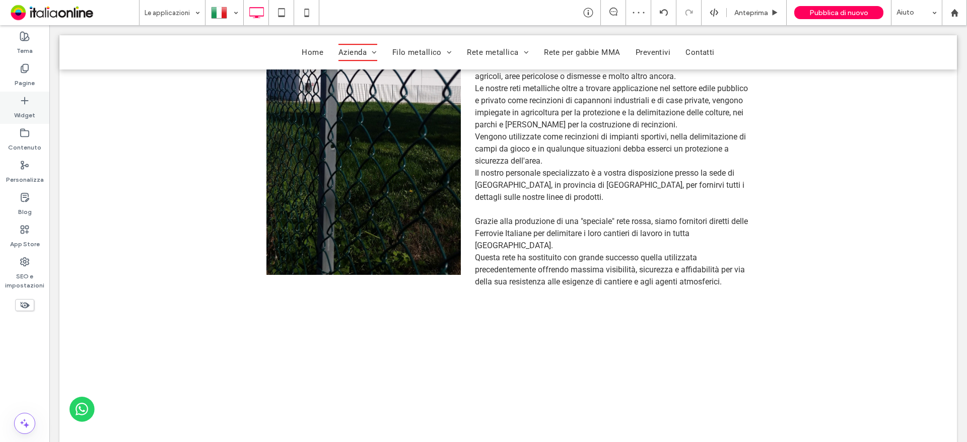
click at [22, 103] on icon at bounding box center [25, 101] width 10 height 10
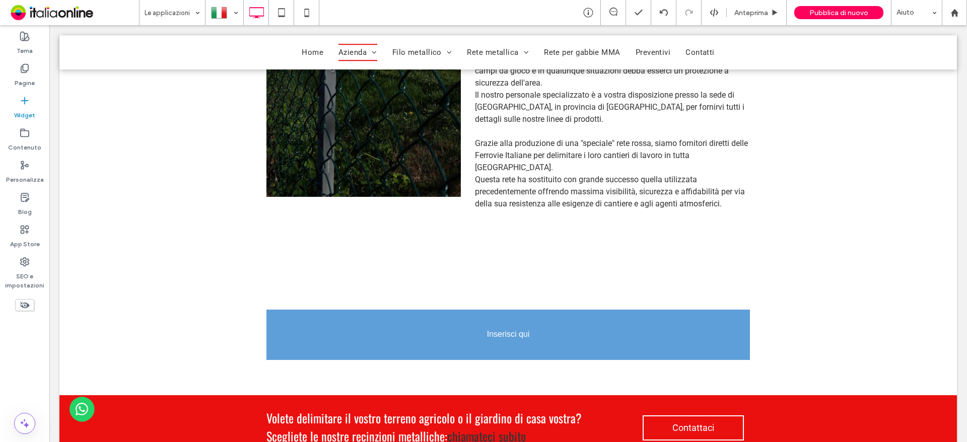
scroll to position [889, 0]
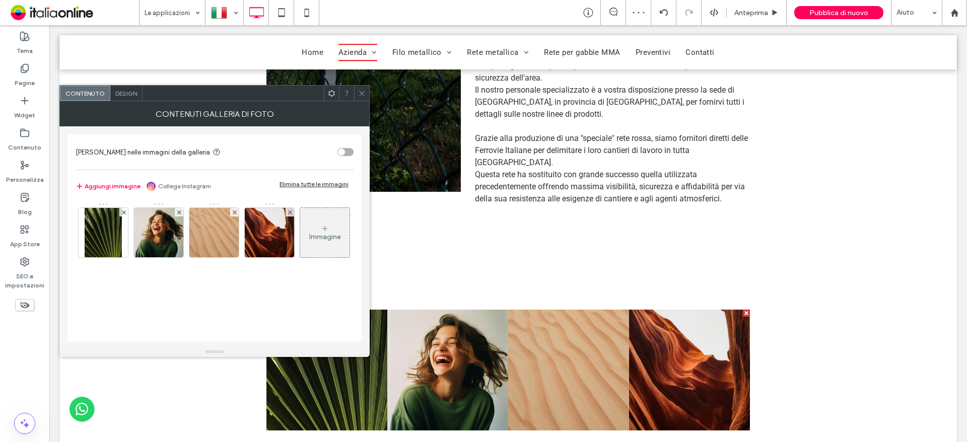
drag, startPoint x: 317, startPoint y: 186, endPoint x: 193, endPoint y: 193, distance: 124.6
click at [317, 181] on div "Elimina tutte le immagini" at bounding box center [313, 184] width 69 height 8
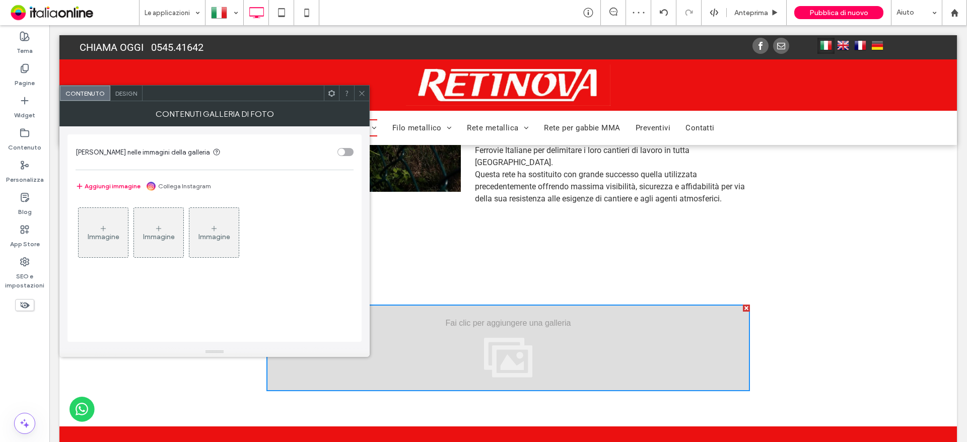
click at [128, 94] on span "Design" at bounding box center [126, 94] width 22 height 8
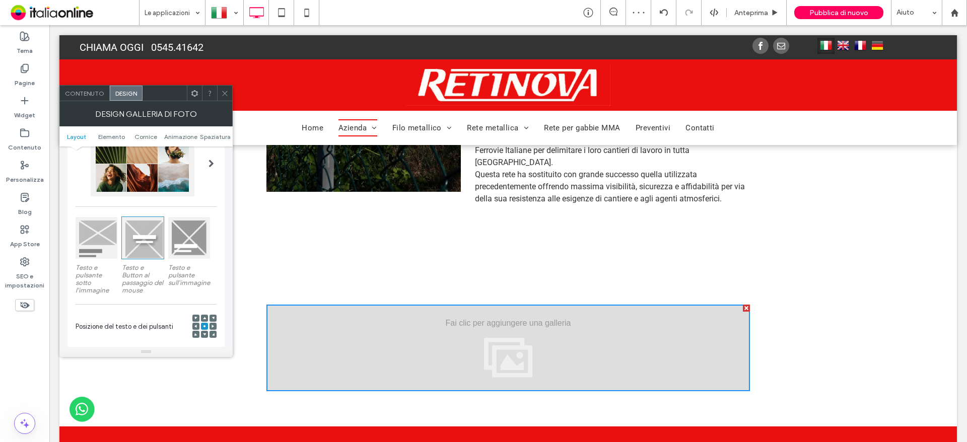
scroll to position [151, 0]
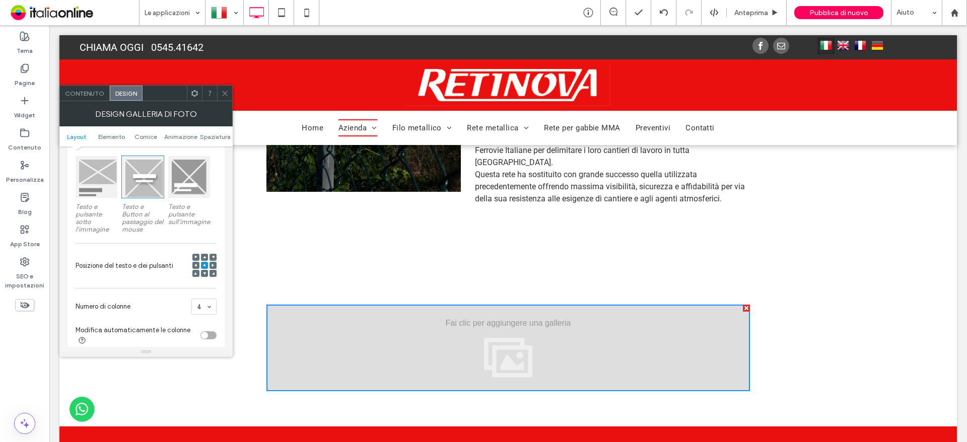
click at [208, 295] on section "Numero di colonne 4" at bounding box center [146, 307] width 141 height 26
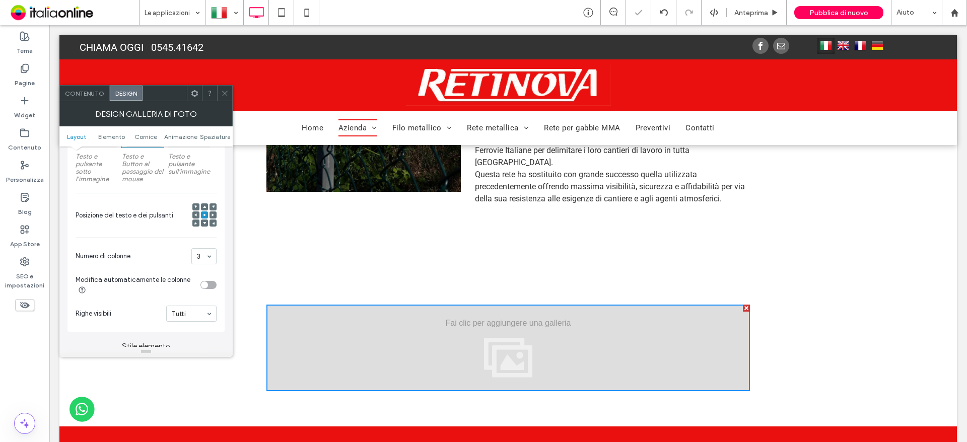
click at [140, 230] on div "Posizione del testo e dei pulsanti" at bounding box center [146, 215] width 141 height 34
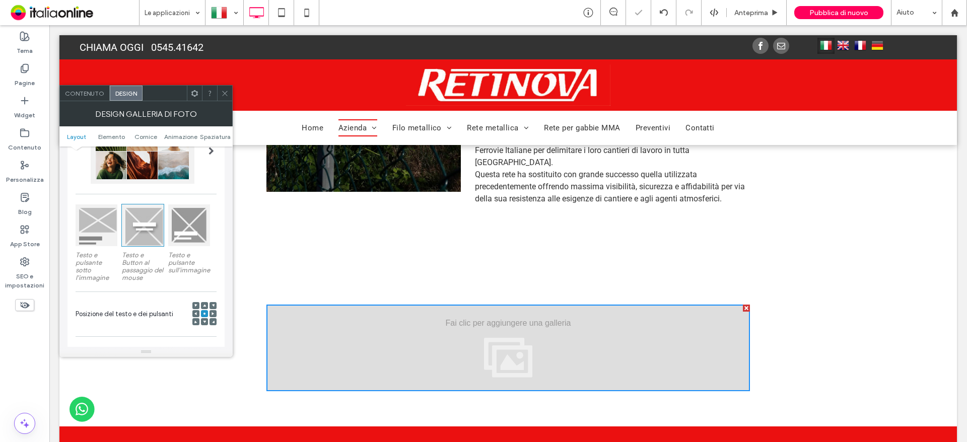
scroll to position [50, 0]
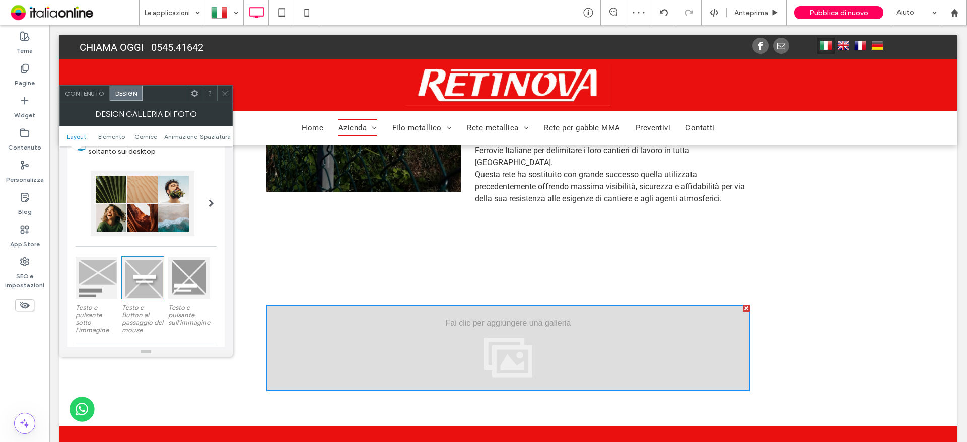
click at [69, 90] on span "Contenuto" at bounding box center [84, 94] width 39 height 8
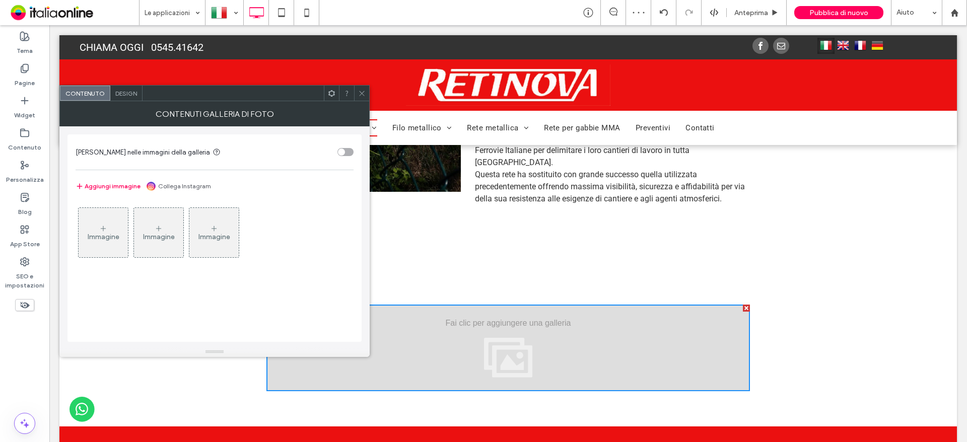
click at [104, 217] on div "Immagine" at bounding box center [103, 232] width 49 height 47
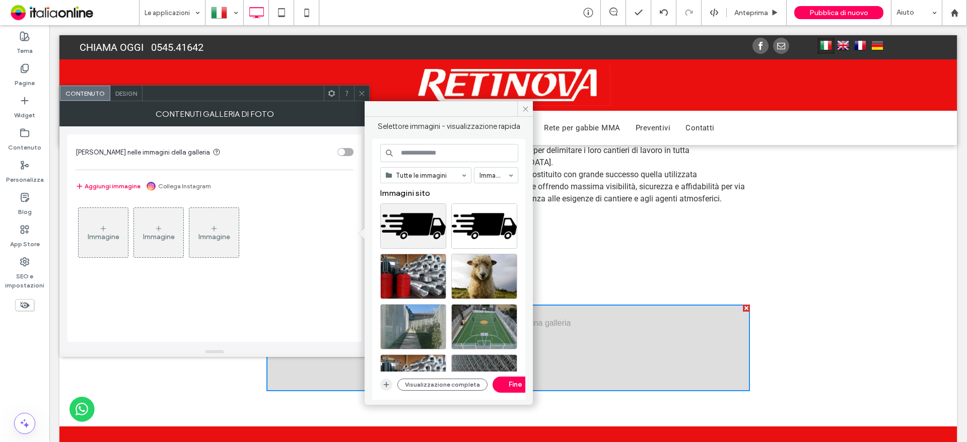
click at [384, 382] on icon "button" at bounding box center [386, 385] width 8 height 8
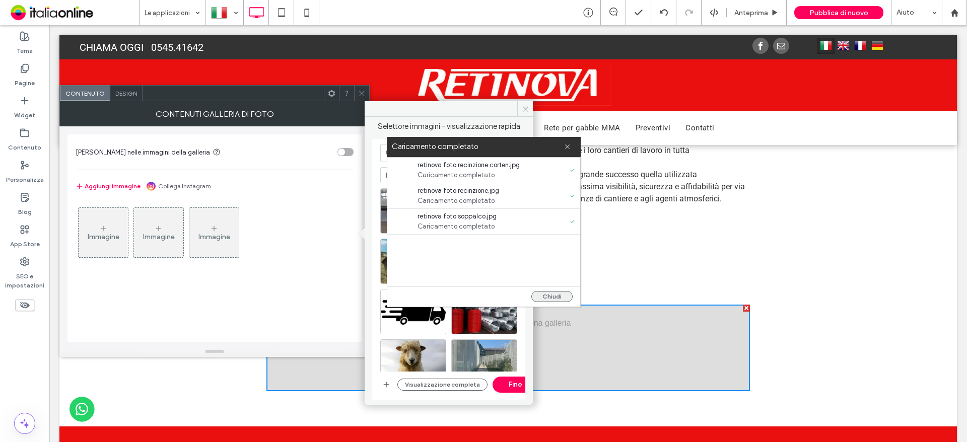
click at [550, 298] on button "Chiudi" at bounding box center [551, 296] width 41 height 11
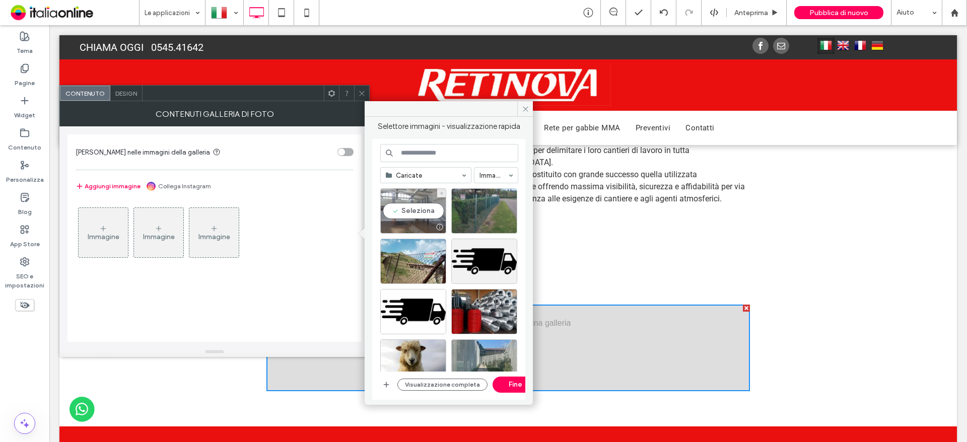
click at [422, 206] on div "Seleziona" at bounding box center [413, 210] width 66 height 45
click at [485, 219] on div "Seleziona" at bounding box center [484, 210] width 66 height 45
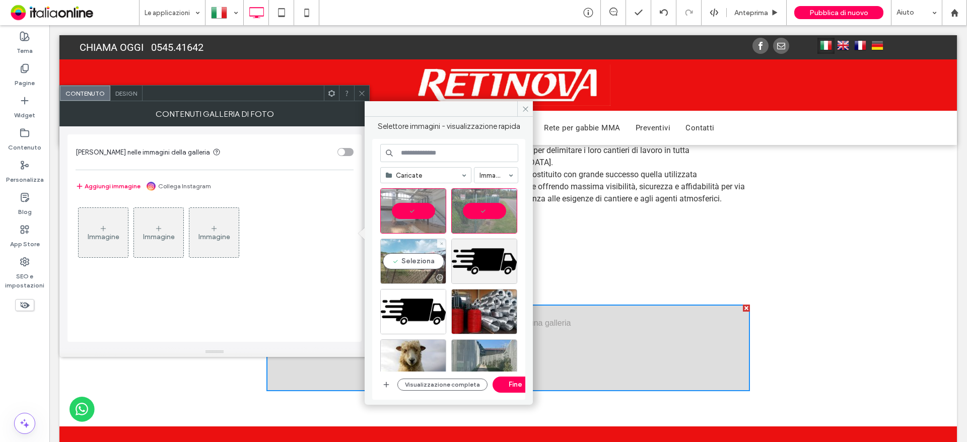
click at [417, 258] on div "Seleziona" at bounding box center [413, 261] width 66 height 45
click at [514, 379] on button "Fine" at bounding box center [514, 385] width 45 height 16
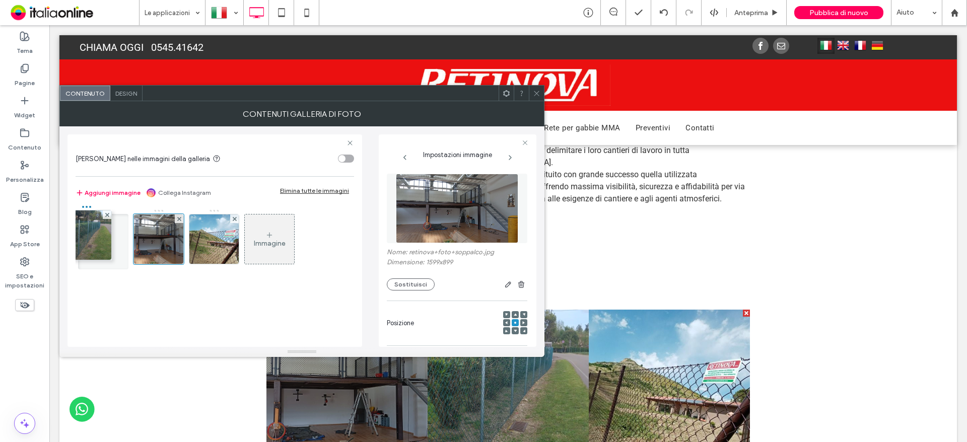
drag, startPoint x: 169, startPoint y: 238, endPoint x: 95, endPoint y: 234, distance: 74.1
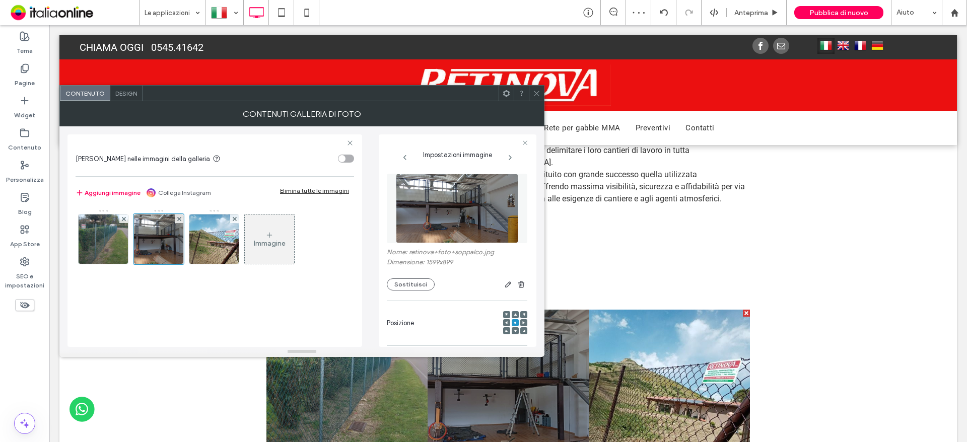
click at [126, 90] on span "Design" at bounding box center [126, 94] width 22 height 8
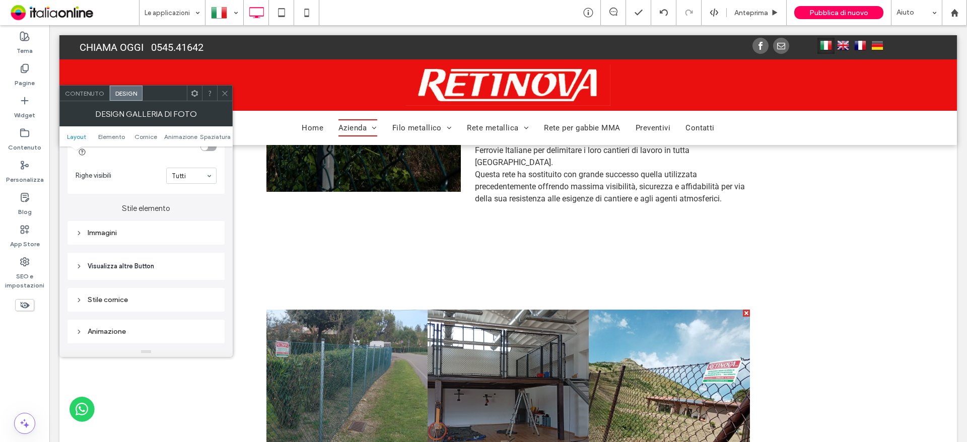
scroll to position [352, 0]
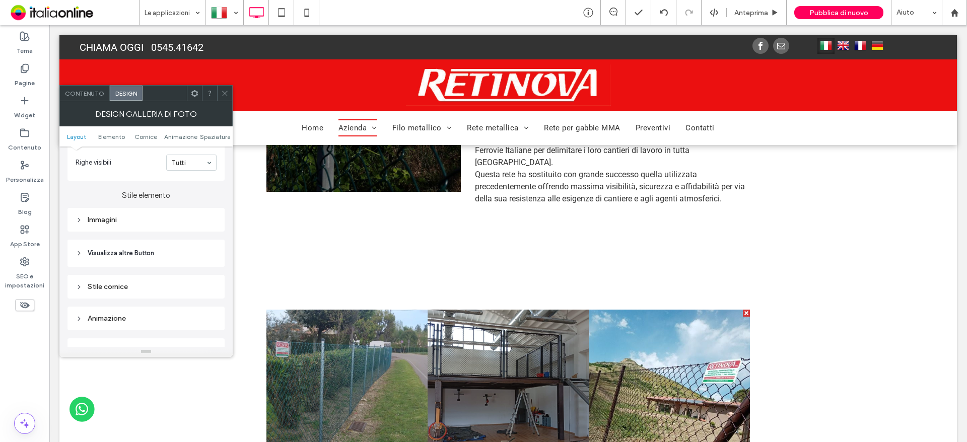
click at [114, 224] on div "Immagini" at bounding box center [146, 220] width 141 height 9
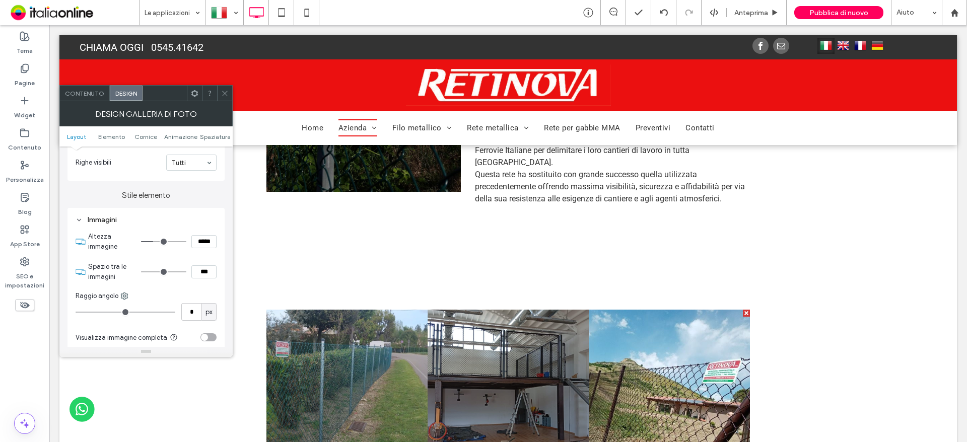
type input "*"
type input "***"
type input "*"
type input "***"
type input "*"
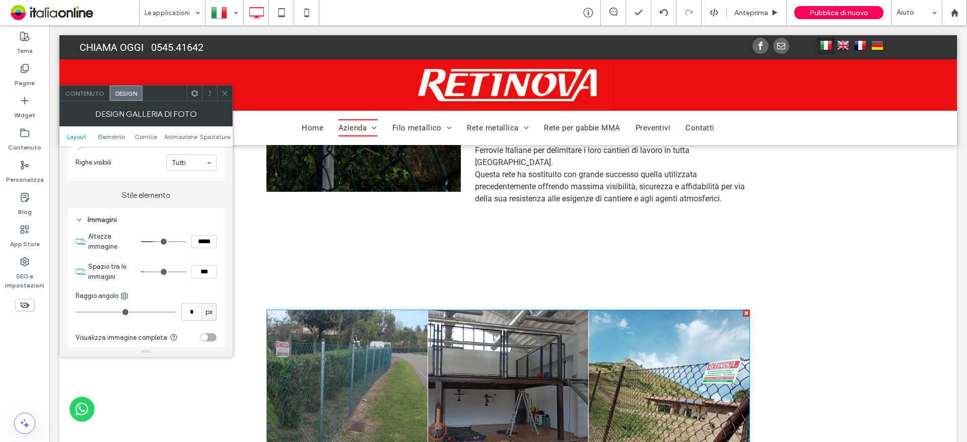
type input "***"
drag, startPoint x: 145, startPoint y: 269, endPoint x: 151, endPoint y: 268, distance: 6.6
type input "*"
click at [151, 271] on input "range" at bounding box center [163, 271] width 45 height 1
click at [226, 90] on icon at bounding box center [225, 94] width 8 height 8
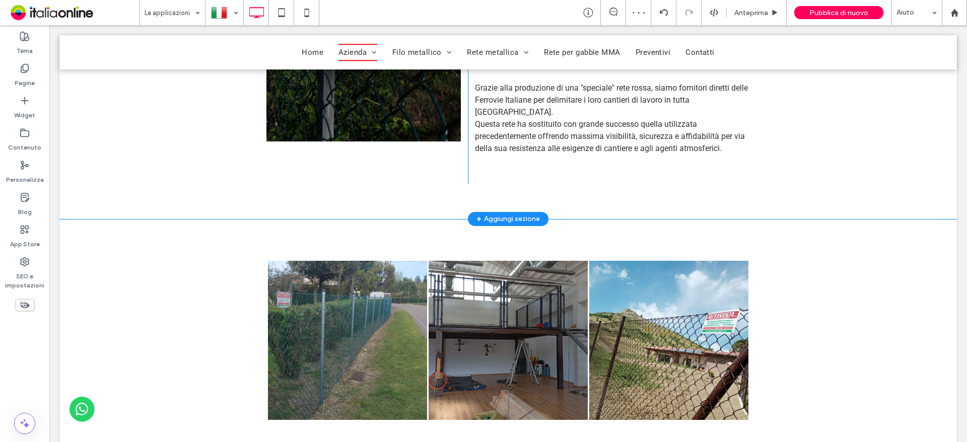
scroll to position [989, 0]
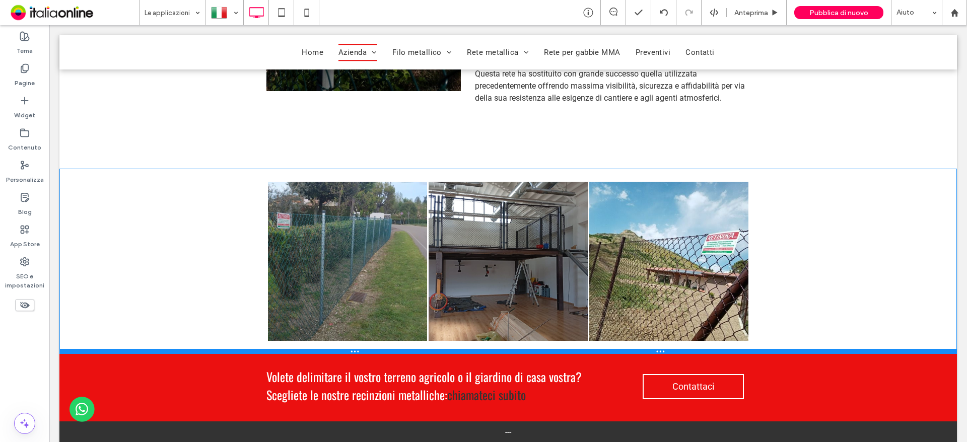
drag, startPoint x: 771, startPoint y: 398, endPoint x: 776, endPoint y: 340, distance: 57.6
click at [776, 349] on div at bounding box center [507, 351] width 897 height 5
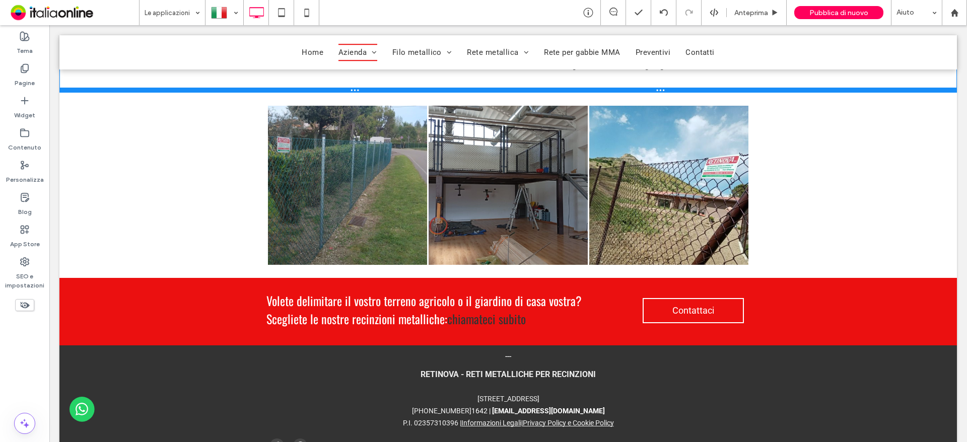
drag, startPoint x: 665, startPoint y: 155, endPoint x: 738, endPoint y: 125, distance: 79.0
click at [690, 91] on div at bounding box center [507, 90] width 897 height 5
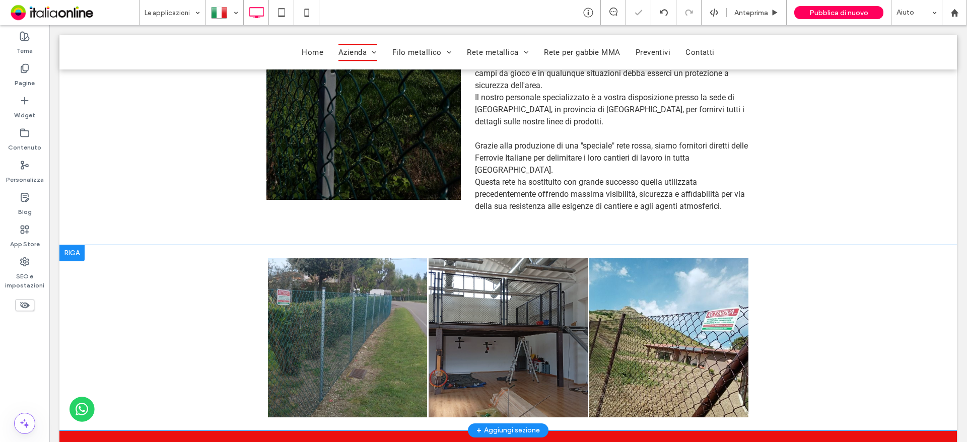
scroll to position [788, 0]
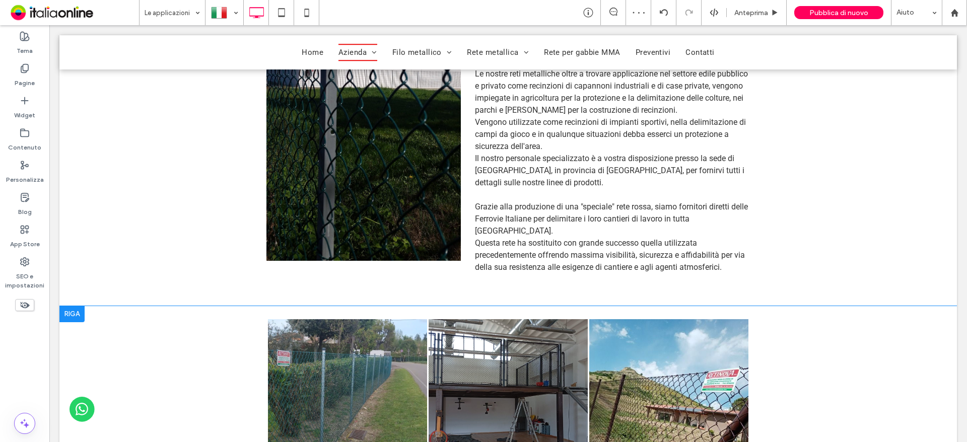
click at [75, 306] on div at bounding box center [71, 314] width 25 height 16
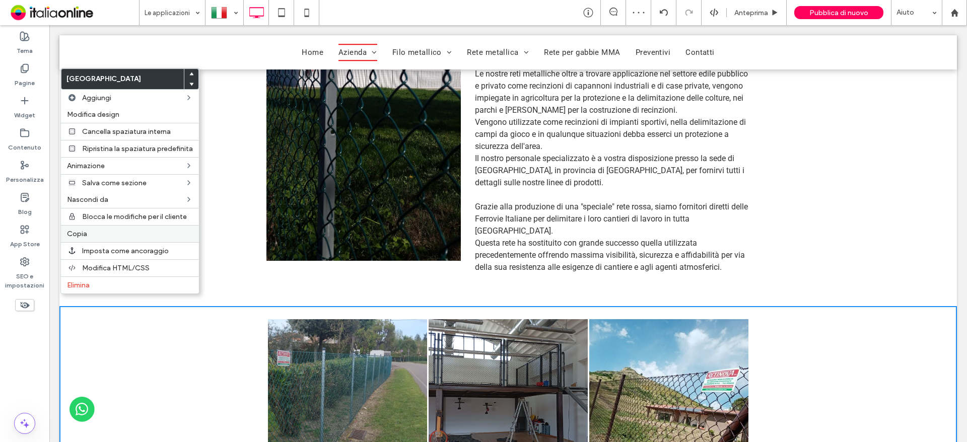
click at [94, 234] on label "Copia" at bounding box center [130, 234] width 126 height 9
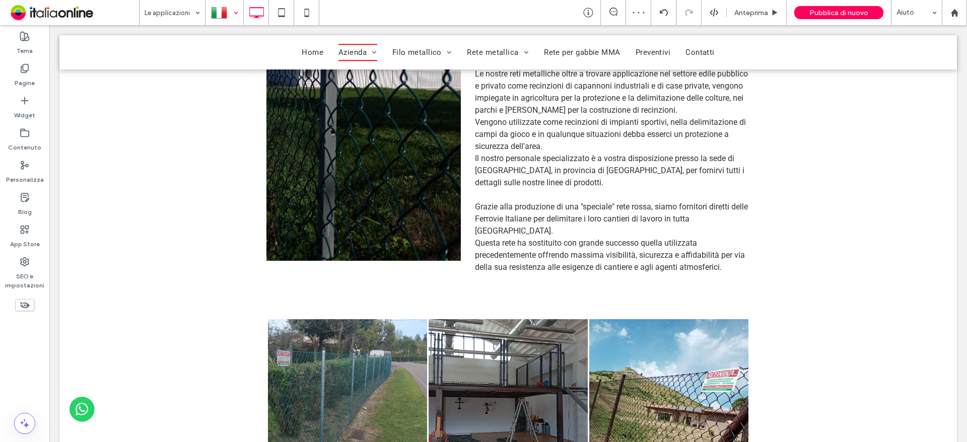
click at [226, 11] on div at bounding box center [224, 13] width 37 height 24
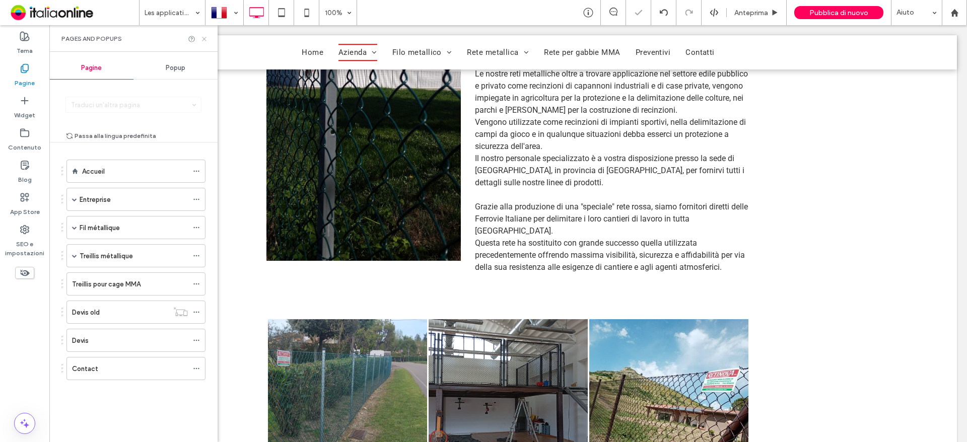
click at [206, 35] on icon at bounding box center [204, 39] width 8 height 8
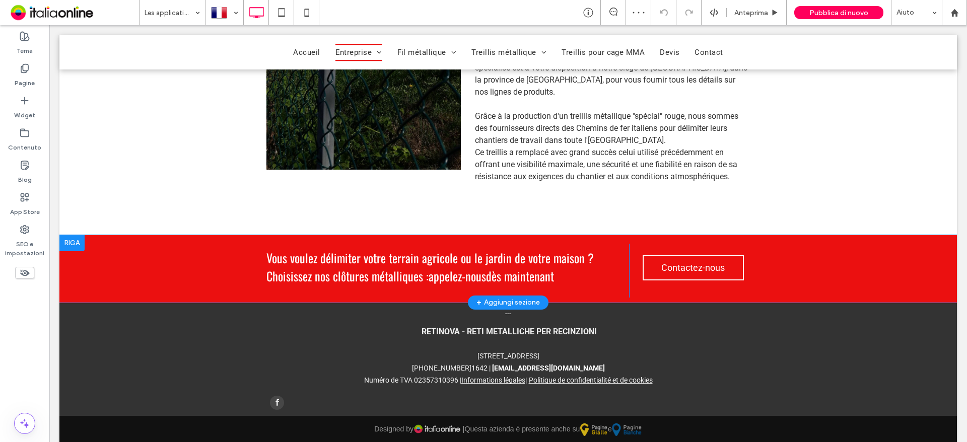
click at [72, 235] on div at bounding box center [71, 243] width 25 height 16
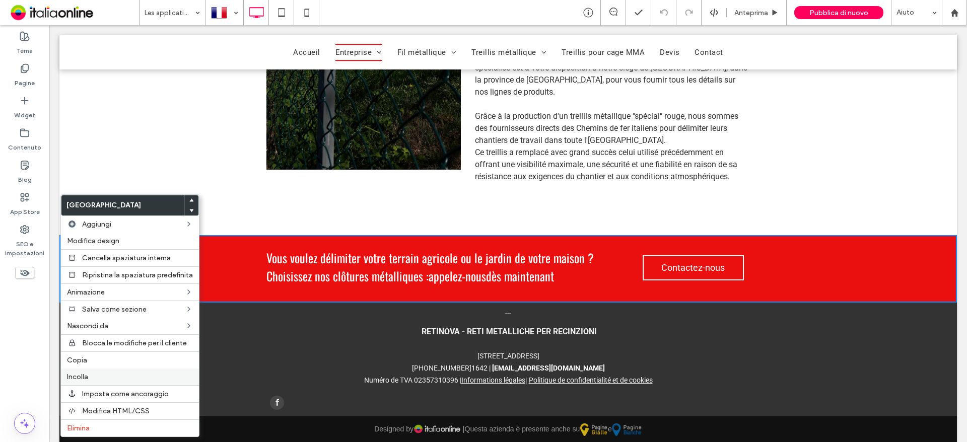
click at [101, 377] on label "Incolla" at bounding box center [130, 377] width 126 height 9
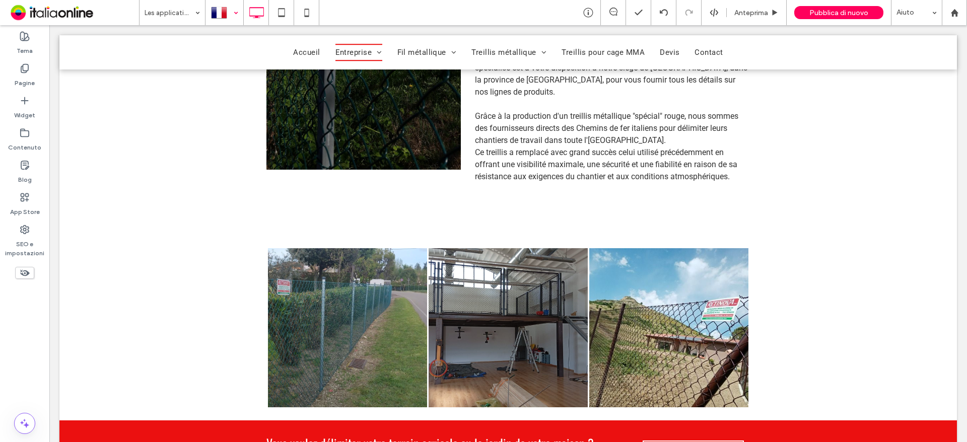
click at [223, 11] on div at bounding box center [224, 13] width 37 height 24
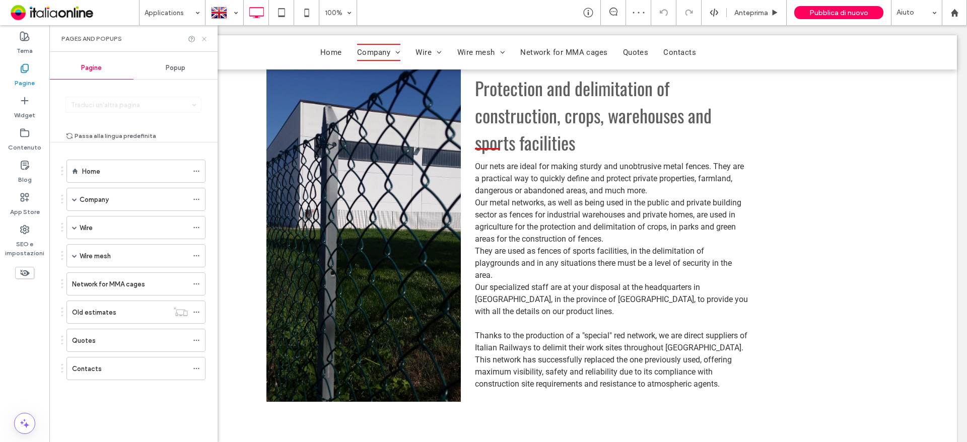
click at [205, 41] on icon at bounding box center [204, 39] width 8 height 8
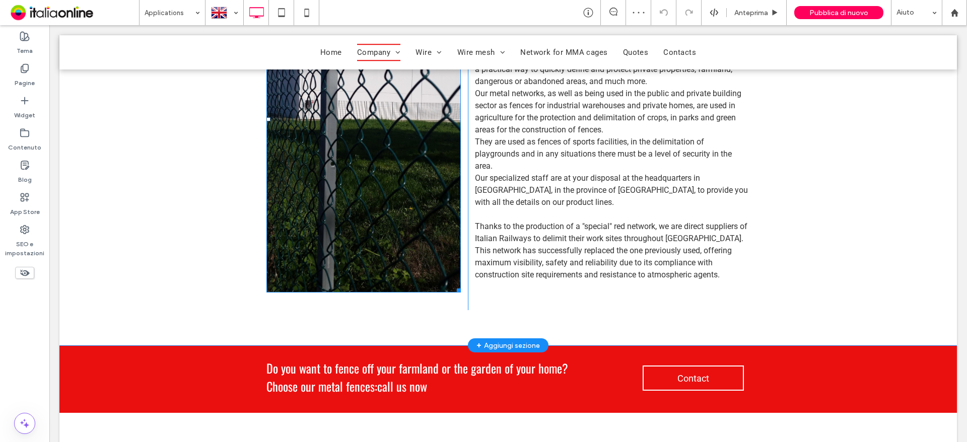
scroll to position [947, 0]
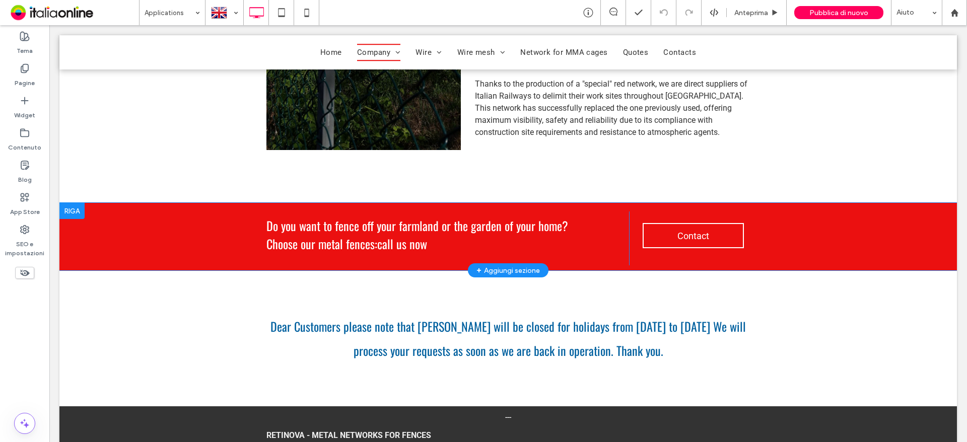
click at [72, 209] on div at bounding box center [71, 211] width 25 height 16
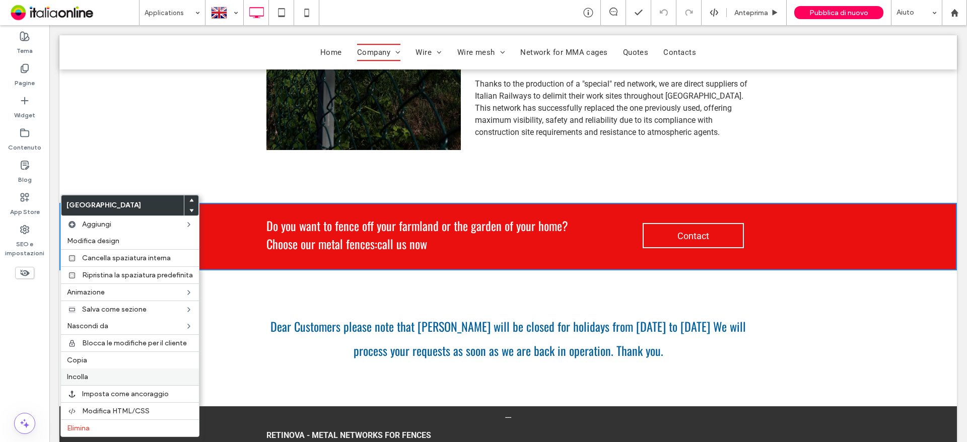
click at [99, 379] on label "Incolla" at bounding box center [130, 377] width 126 height 9
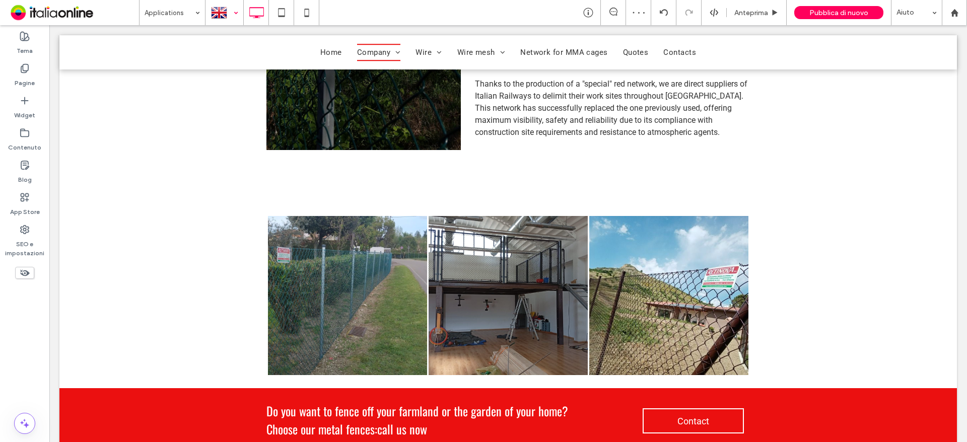
click at [220, 13] on div at bounding box center [224, 13] width 37 height 24
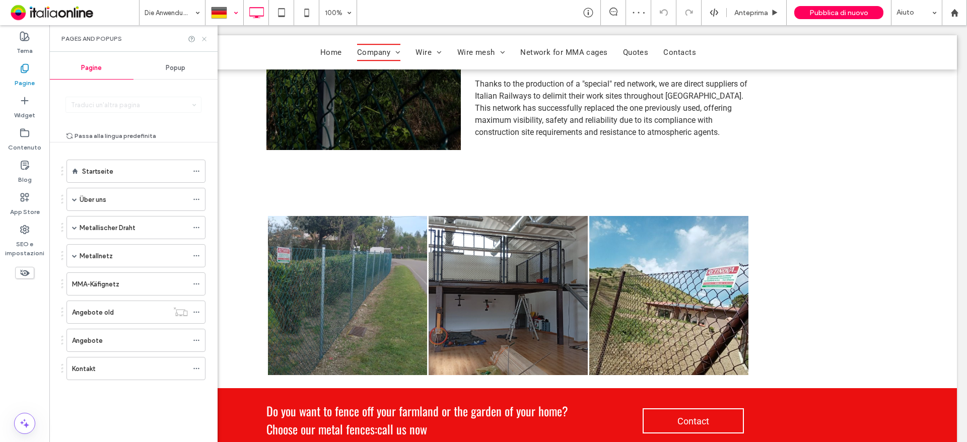
click at [203, 38] on use at bounding box center [204, 39] width 4 height 4
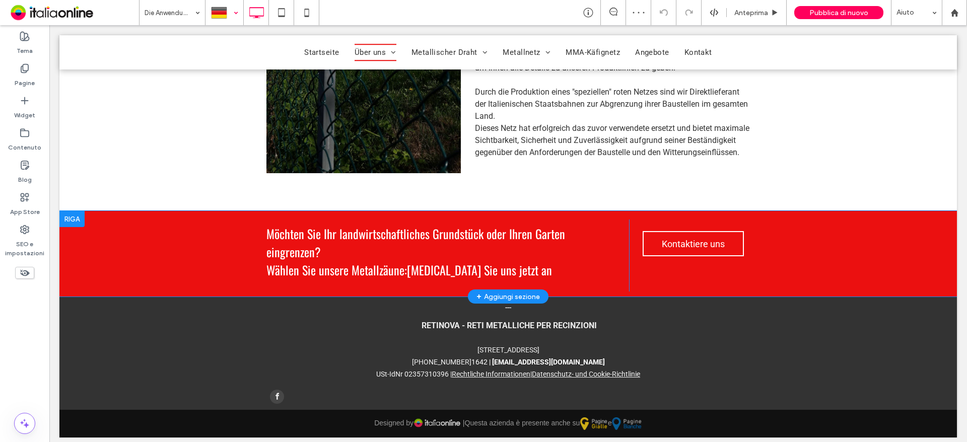
click at [71, 227] on div at bounding box center [71, 219] width 25 height 16
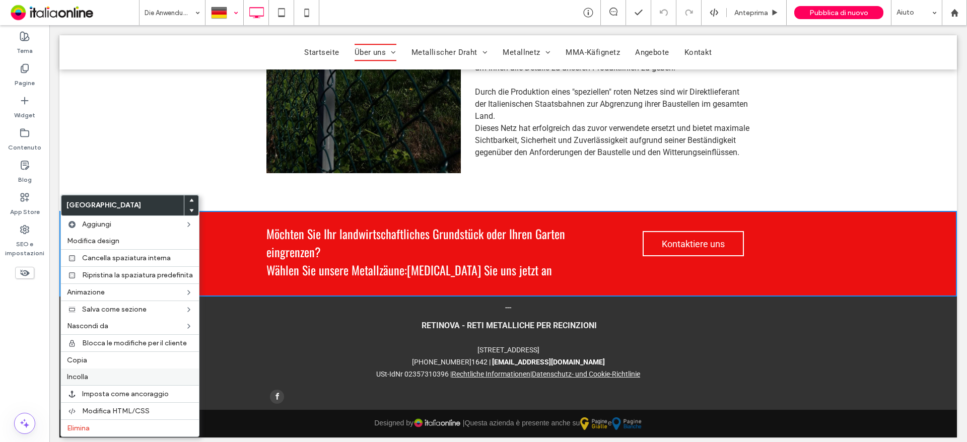
click at [89, 377] on label "Incolla" at bounding box center [130, 377] width 126 height 9
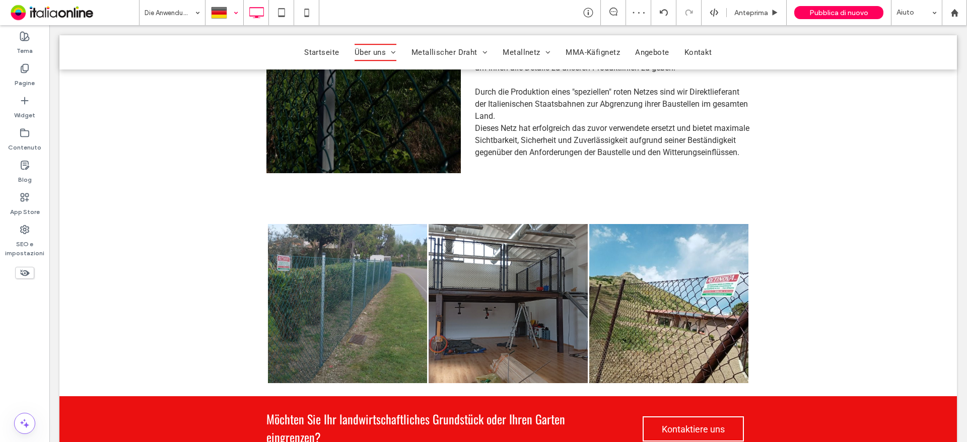
click at [226, 10] on div at bounding box center [224, 13] width 37 height 24
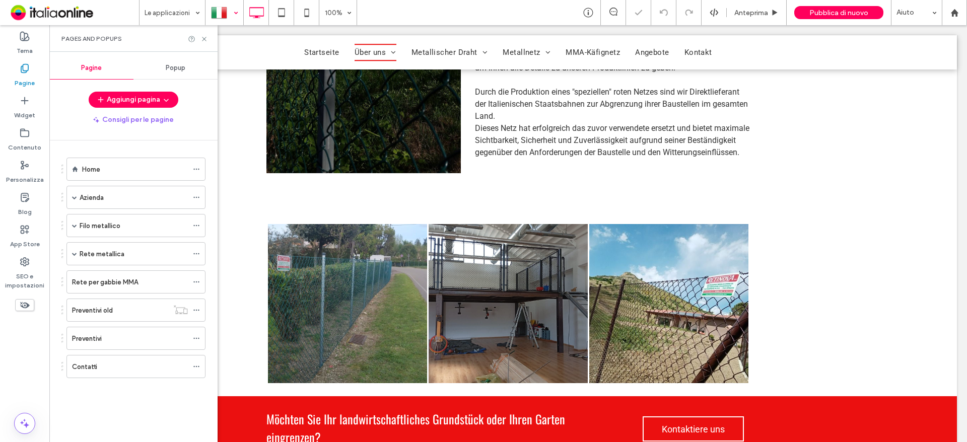
click at [209, 40] on div "Pages and Popups" at bounding box center [133, 38] width 168 height 27
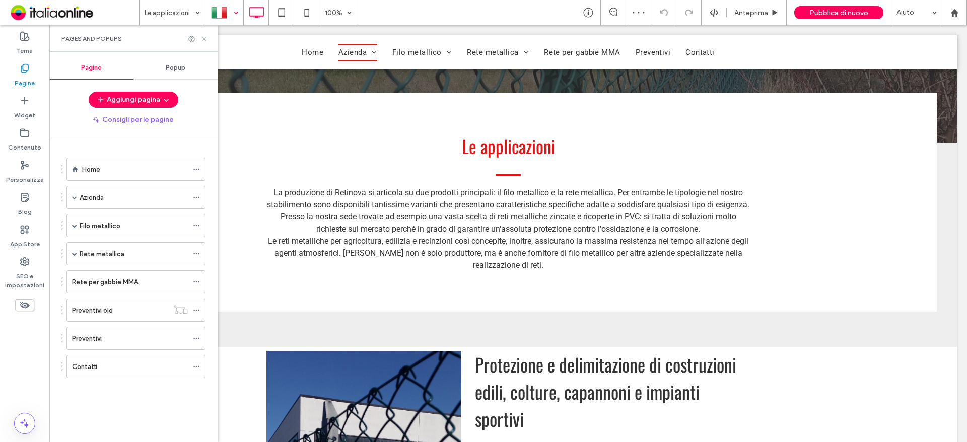
drag, startPoint x: 206, startPoint y: 40, endPoint x: 160, endPoint y: 15, distance: 52.9
click at [206, 40] on icon at bounding box center [204, 39] width 8 height 8
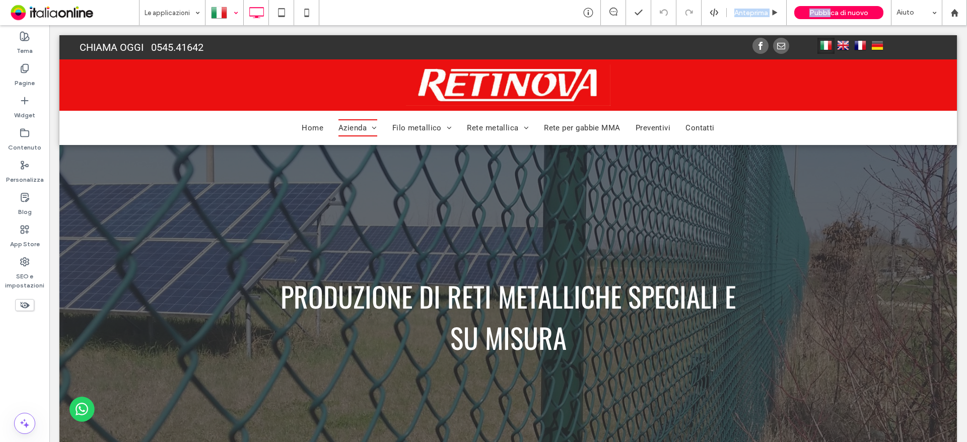
drag, startPoint x: 830, startPoint y: 12, endPoint x: 466, endPoint y: 3, distance: 364.2
click at [466, 3] on div "Le applicazioni Anteprima Pubblica di nuovo Aiuto" at bounding box center [553, 12] width 828 height 25
click at [431, 17] on div "Le applicazioni Anteprima Pubblica di nuovo Aiuto" at bounding box center [553, 12] width 828 height 25
click at [308, 14] on icon at bounding box center [307, 13] width 20 height 20
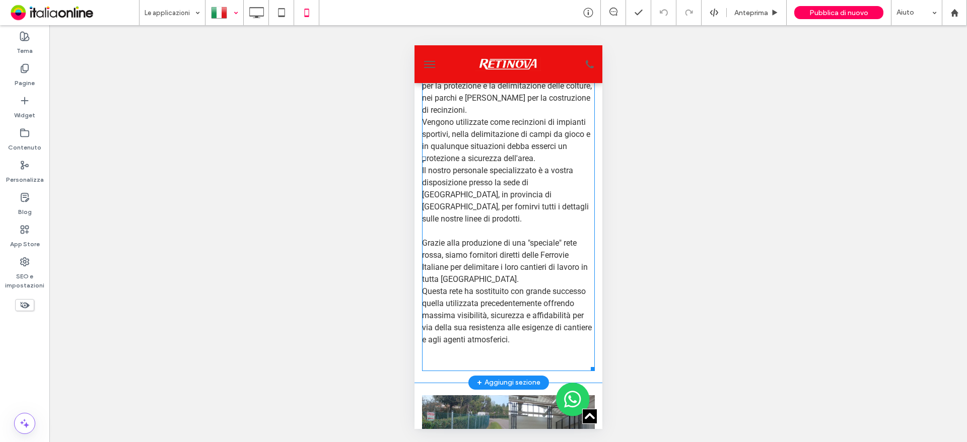
scroll to position [957, 0]
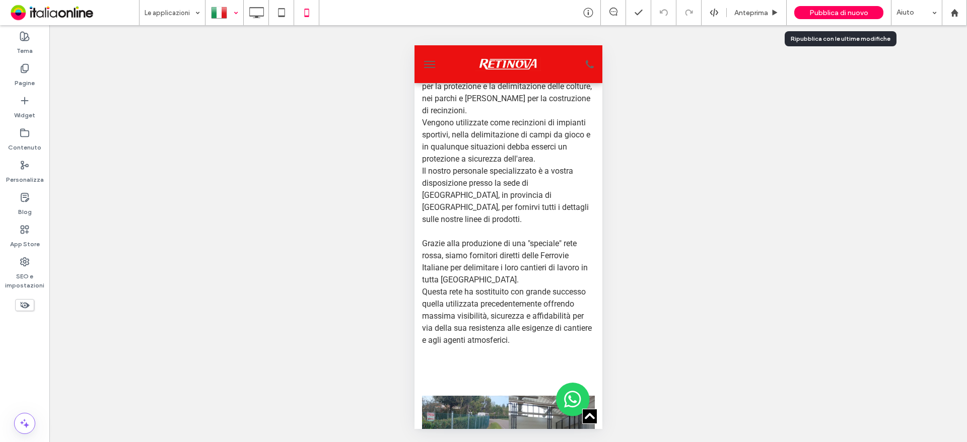
click at [840, 11] on span "Pubblica di nuovo" at bounding box center [838, 13] width 59 height 9
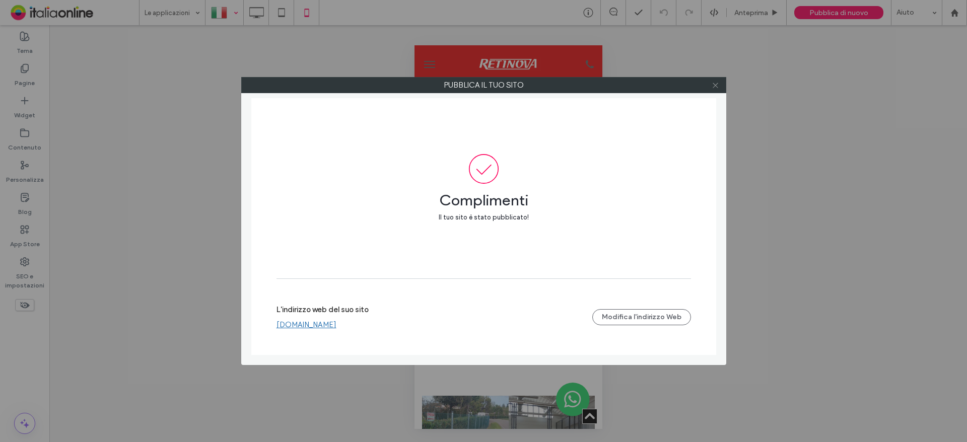
click at [716, 89] on icon at bounding box center [716, 86] width 8 height 8
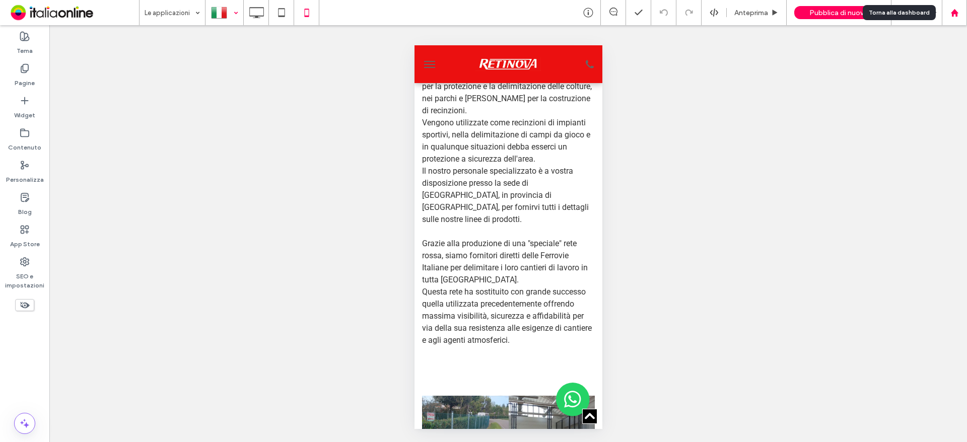
click at [958, 13] on use at bounding box center [954, 13] width 8 height 8
